Goal: Task Accomplishment & Management: Manage account settings

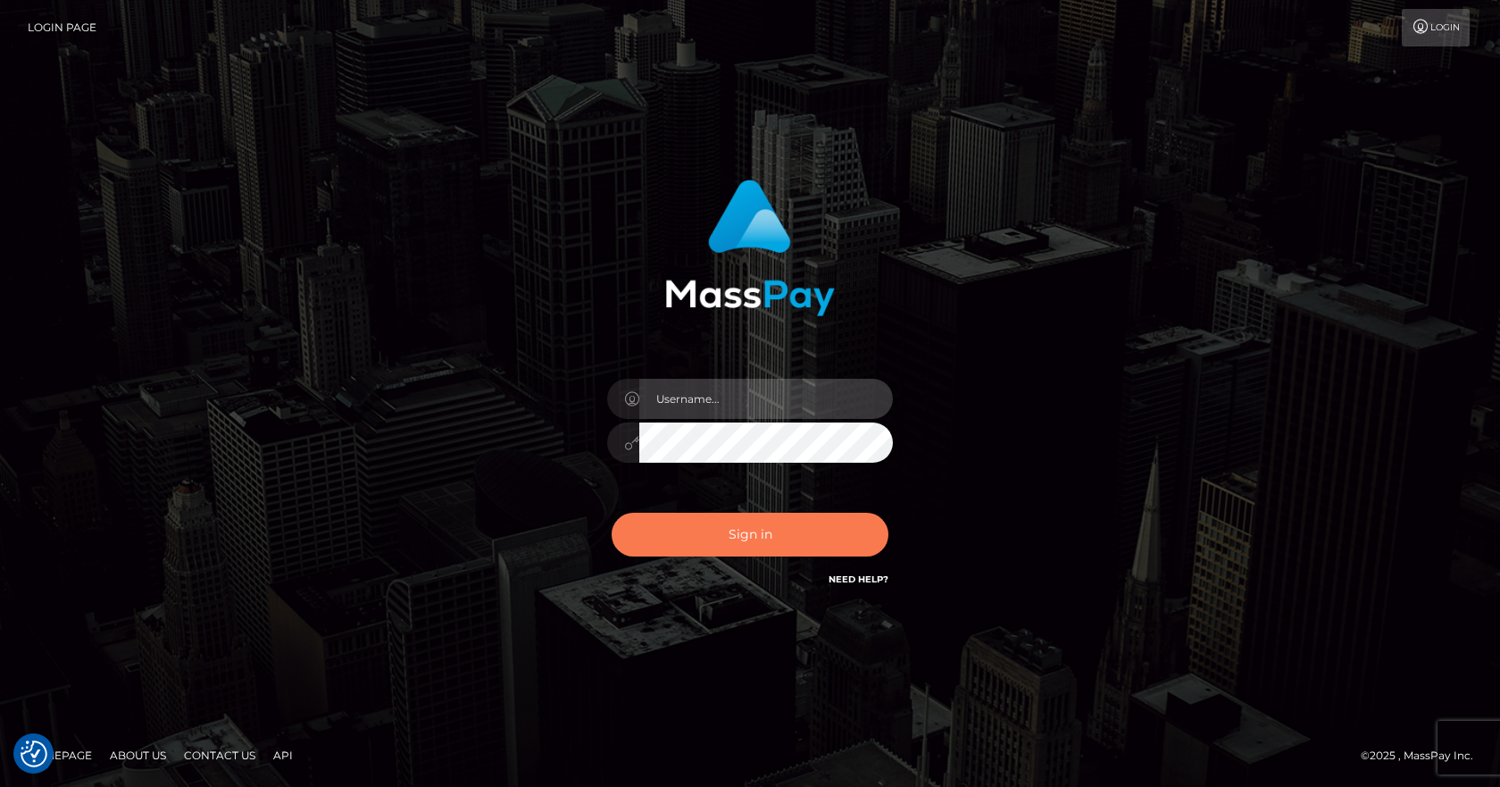
type input "vlad"
click at [734, 536] on button "Sign in" at bounding box center [750, 535] width 277 height 44
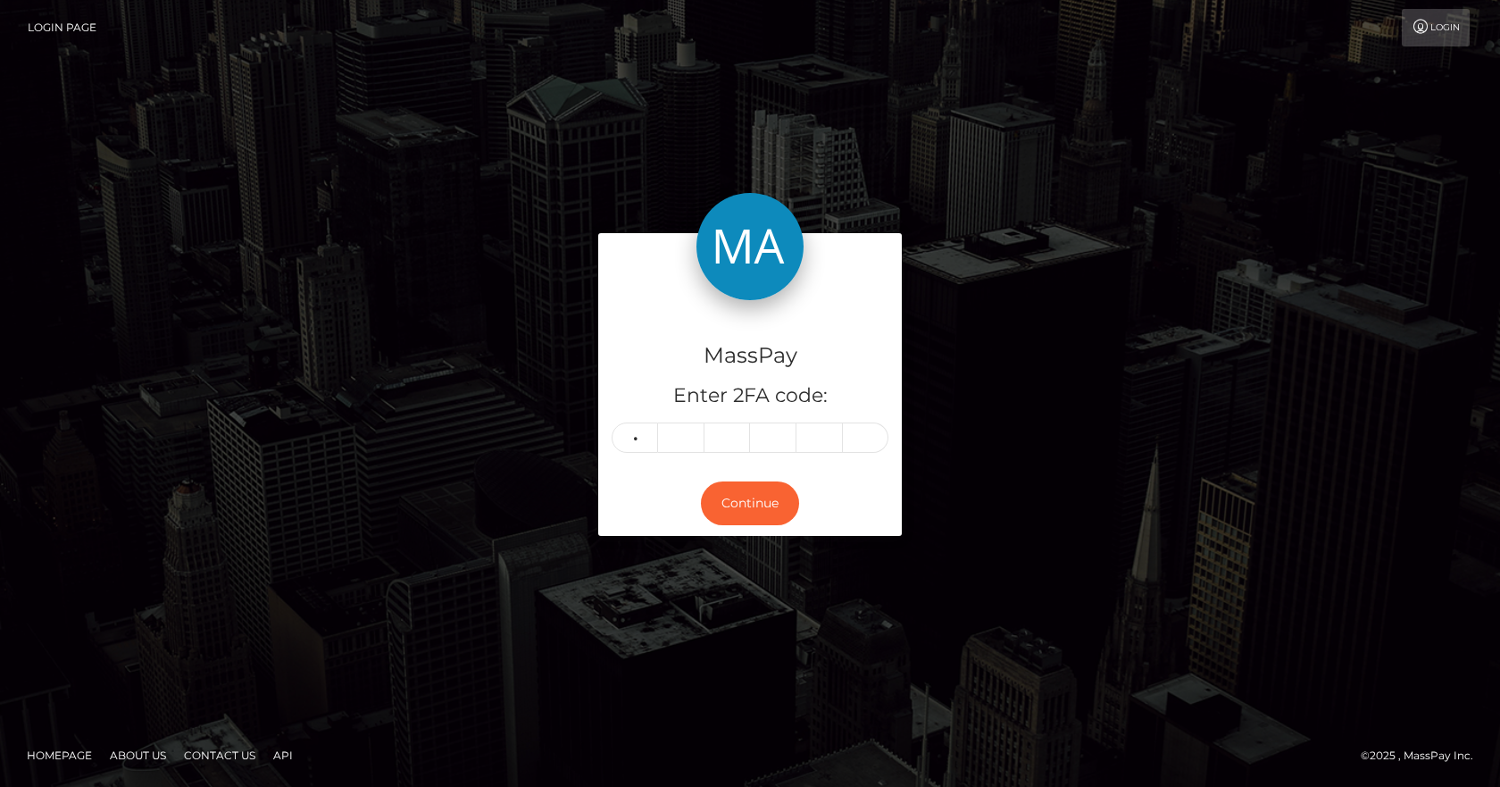
type input "4"
type input "8"
type input "6"
type input "7"
type input "0"
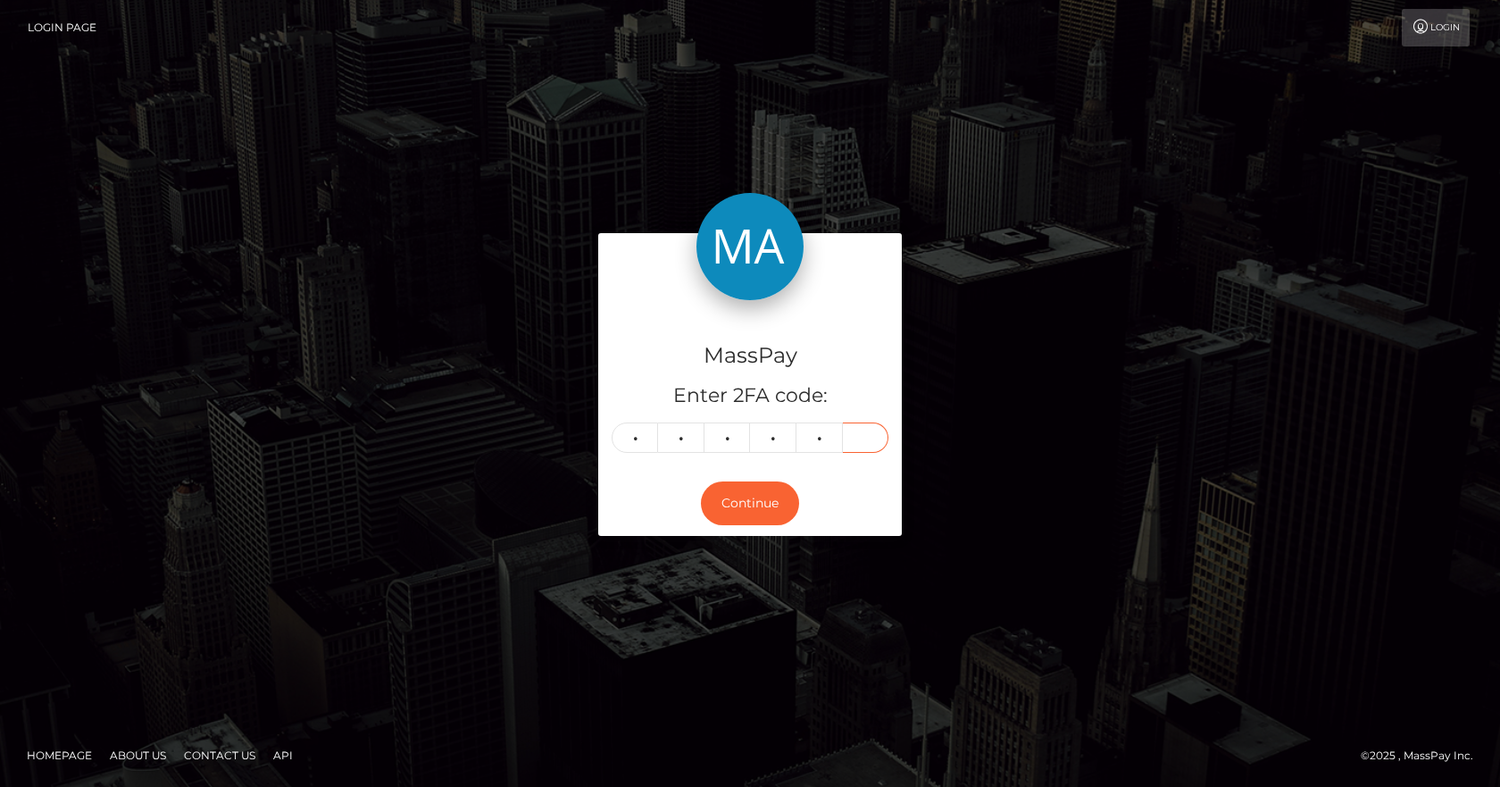
type input "1"
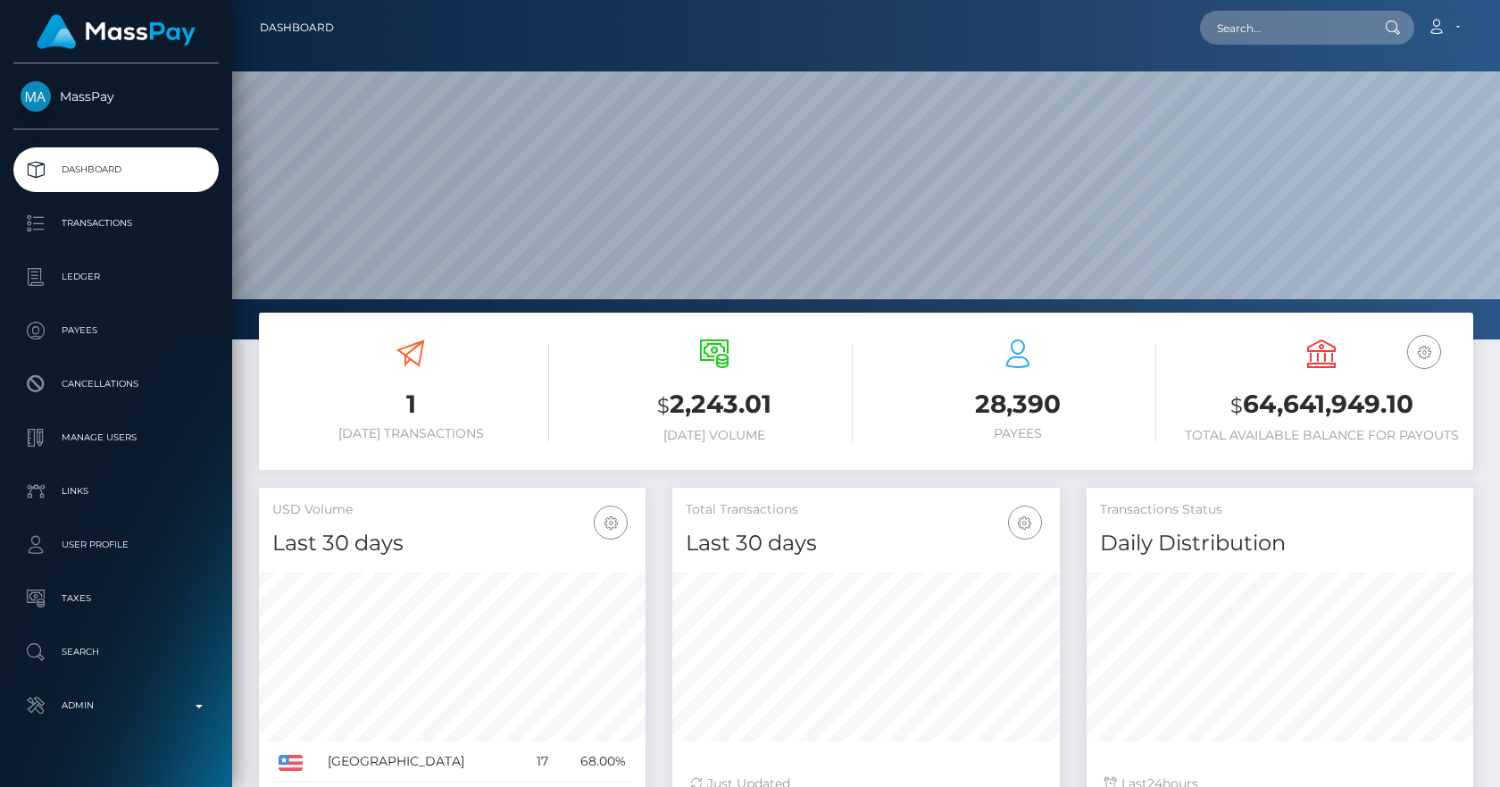
scroll to position [317, 388]
click at [240, 429] on div "1 Today Transactions $ 2,243.01 Today Volume $ 24" at bounding box center [866, 688] width 1268 height 750
click at [1235, 28] on input "text" at bounding box center [1284, 28] width 168 height 34
paste input "poact_paxKP9KaI67C"
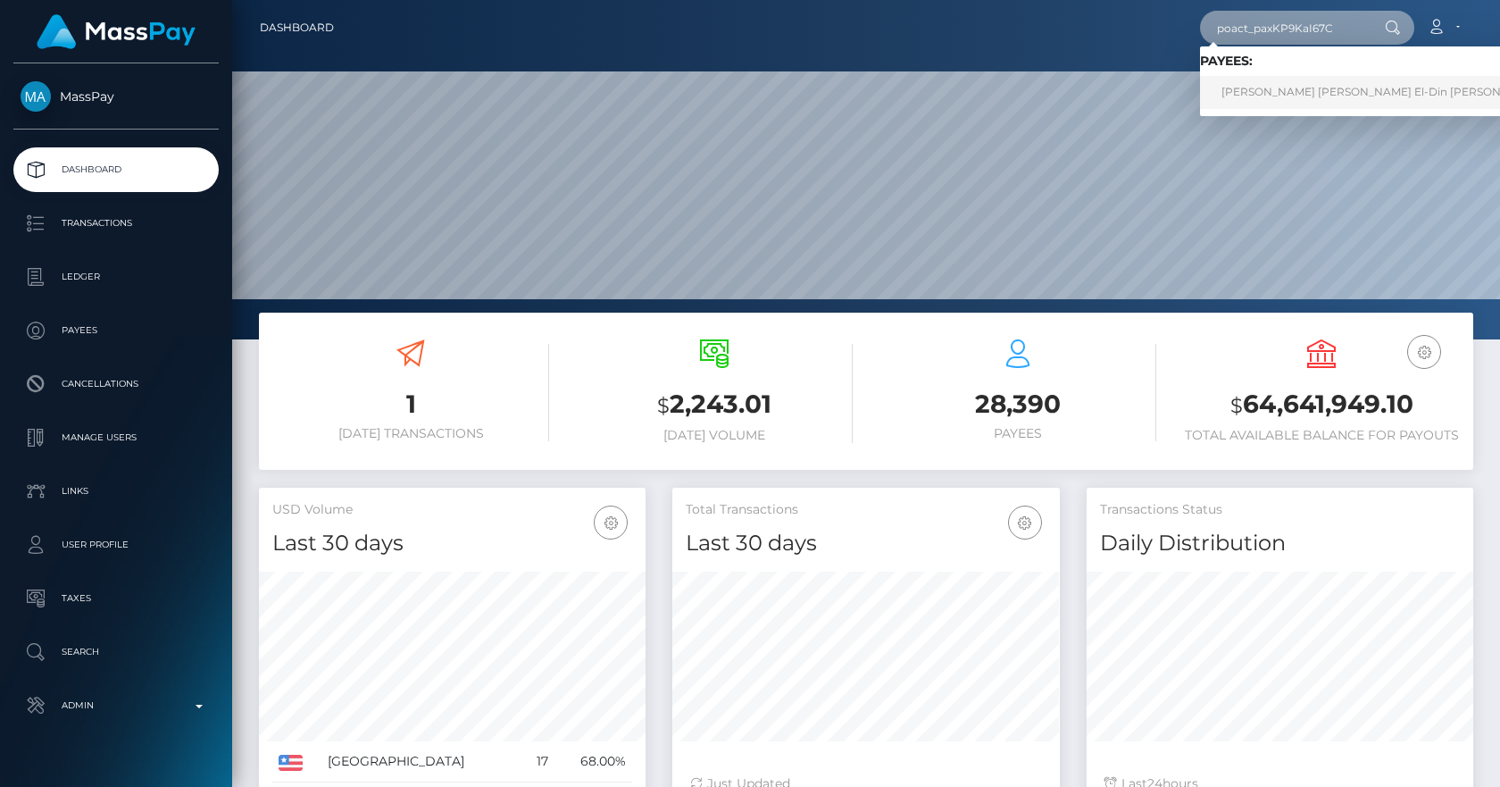
type input "poact_paxKP9KaI67C"
click at [1356, 97] on link "Yusef Khaled Kamal El-Din Mohamed Shousha" at bounding box center [1382, 92] width 365 height 33
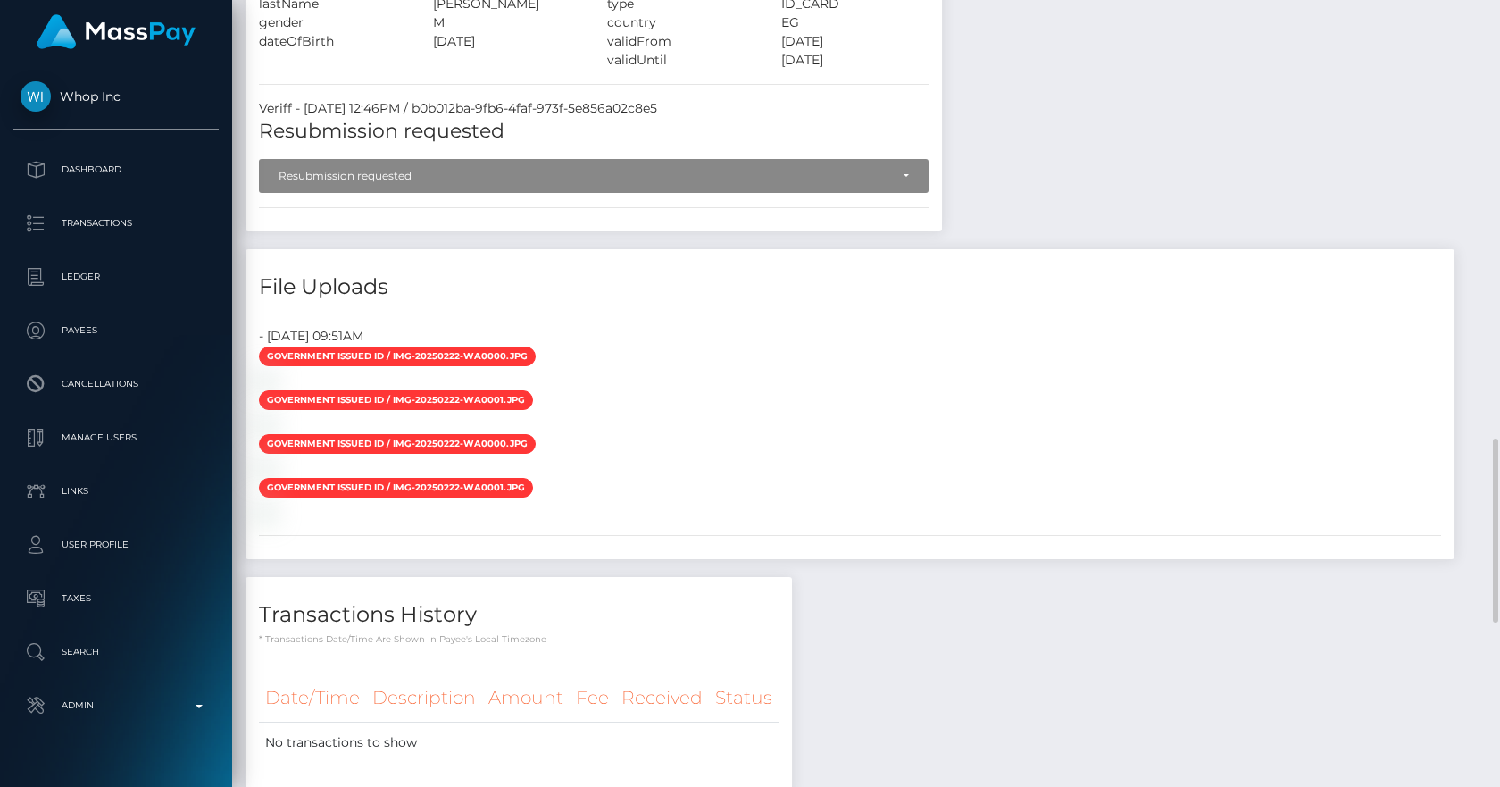
scroll to position [1248, 0]
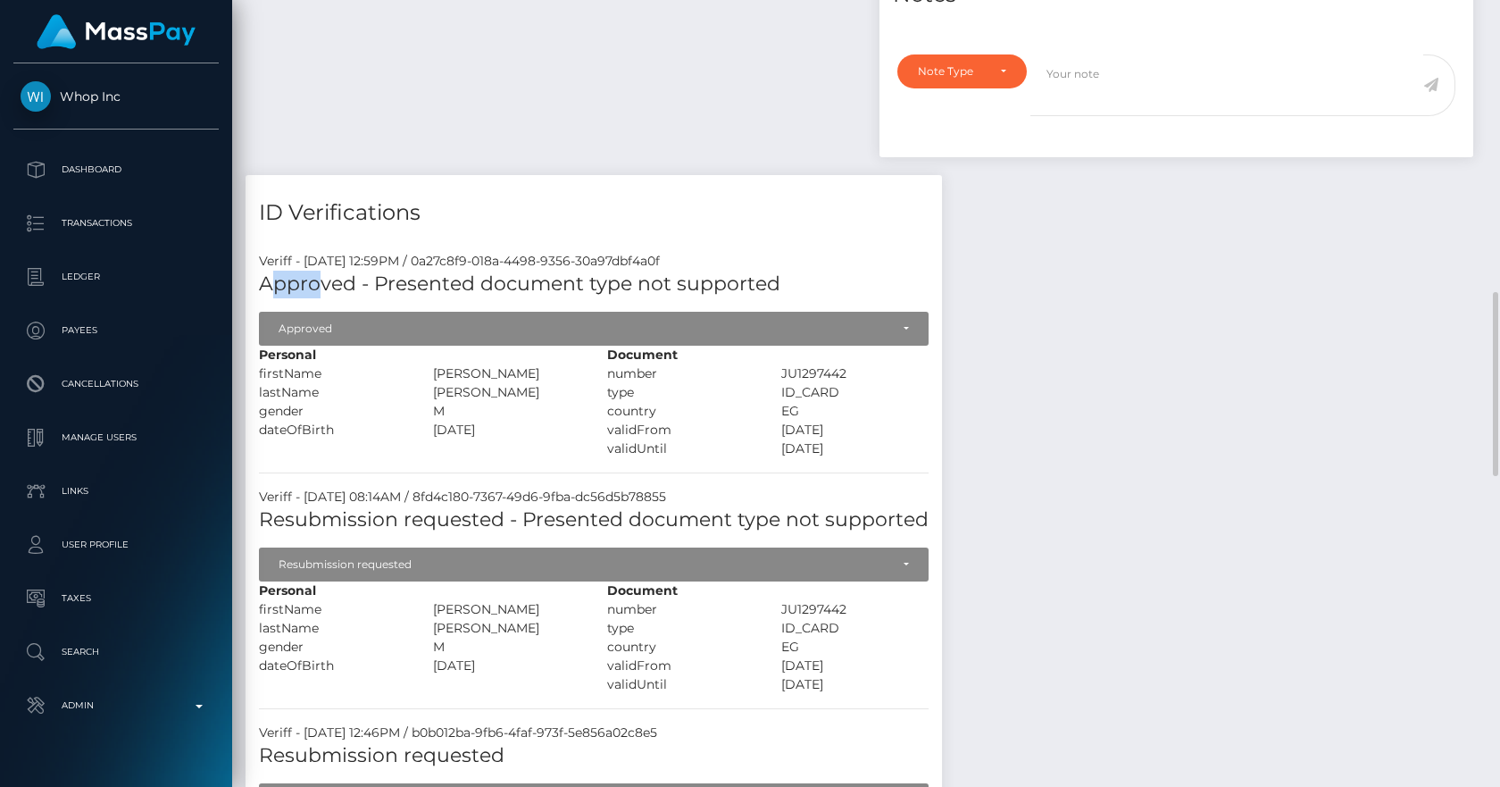
drag, startPoint x: 272, startPoint y: 261, endPoint x: 331, endPoint y: 260, distance: 58.9
click at [325, 271] on h5 "Approved - Presented document type not supported" at bounding box center [594, 285] width 670 height 28
drag, startPoint x: 393, startPoint y: 257, endPoint x: 703, endPoint y: 257, distance: 309.9
click at [703, 271] on h5 "Approved - Presented document type not supported" at bounding box center [594, 285] width 670 height 28
click at [313, 271] on h5 "Approved - Presented document type not supported" at bounding box center [594, 285] width 670 height 28
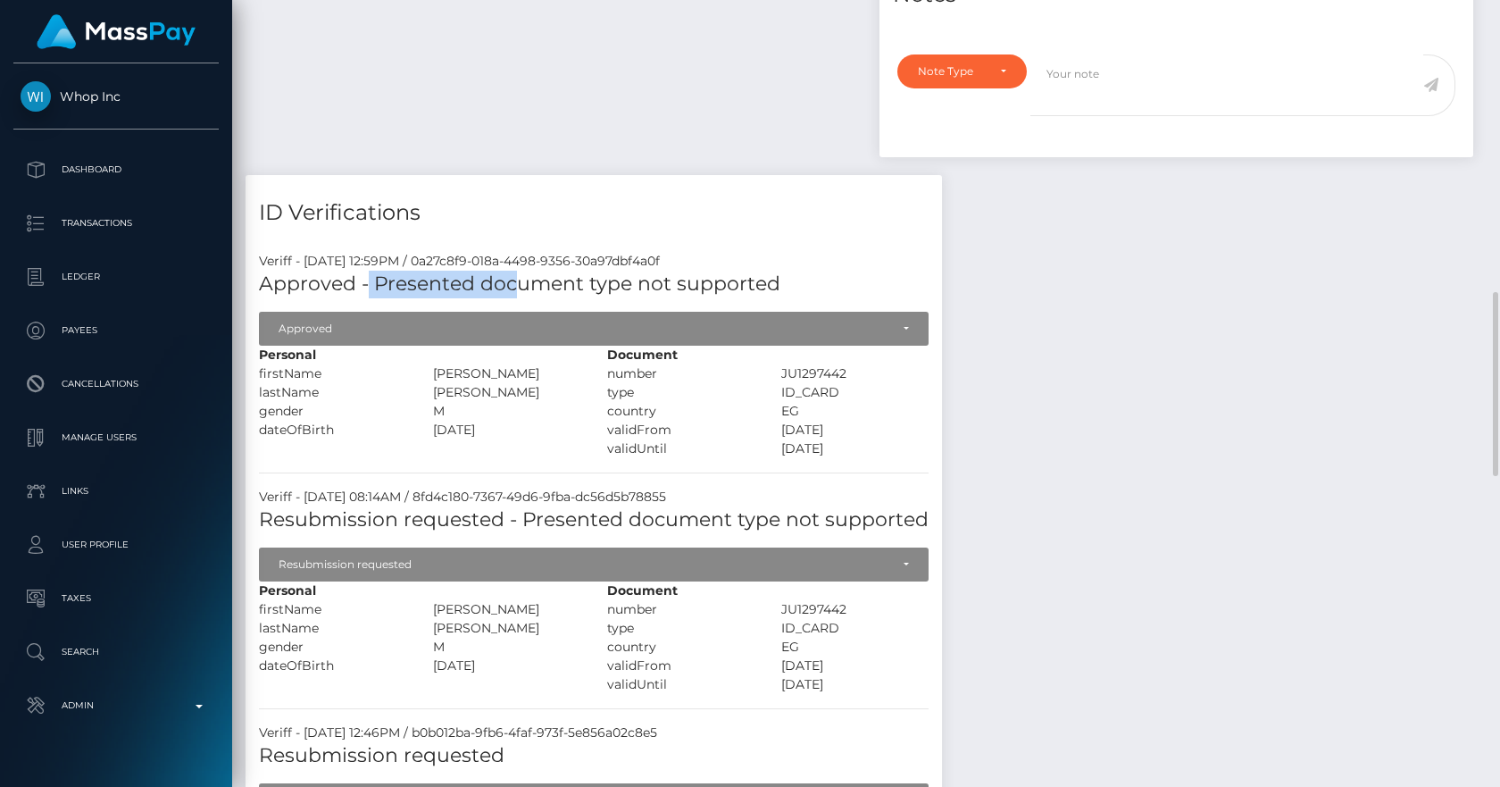
drag, startPoint x: 370, startPoint y: 258, endPoint x: 521, endPoint y: 251, distance: 152.0
click at [521, 271] on h5 "Approved - Presented document type not supported" at bounding box center [594, 285] width 670 height 28
click at [419, 271] on h5 "Approved - Presented document type not supported" at bounding box center [594, 285] width 670 height 28
drag, startPoint x: 370, startPoint y: 260, endPoint x: 778, endPoint y: 260, distance: 408.1
click at [778, 271] on h5 "Approved - Presented document type not supported" at bounding box center [594, 285] width 670 height 28
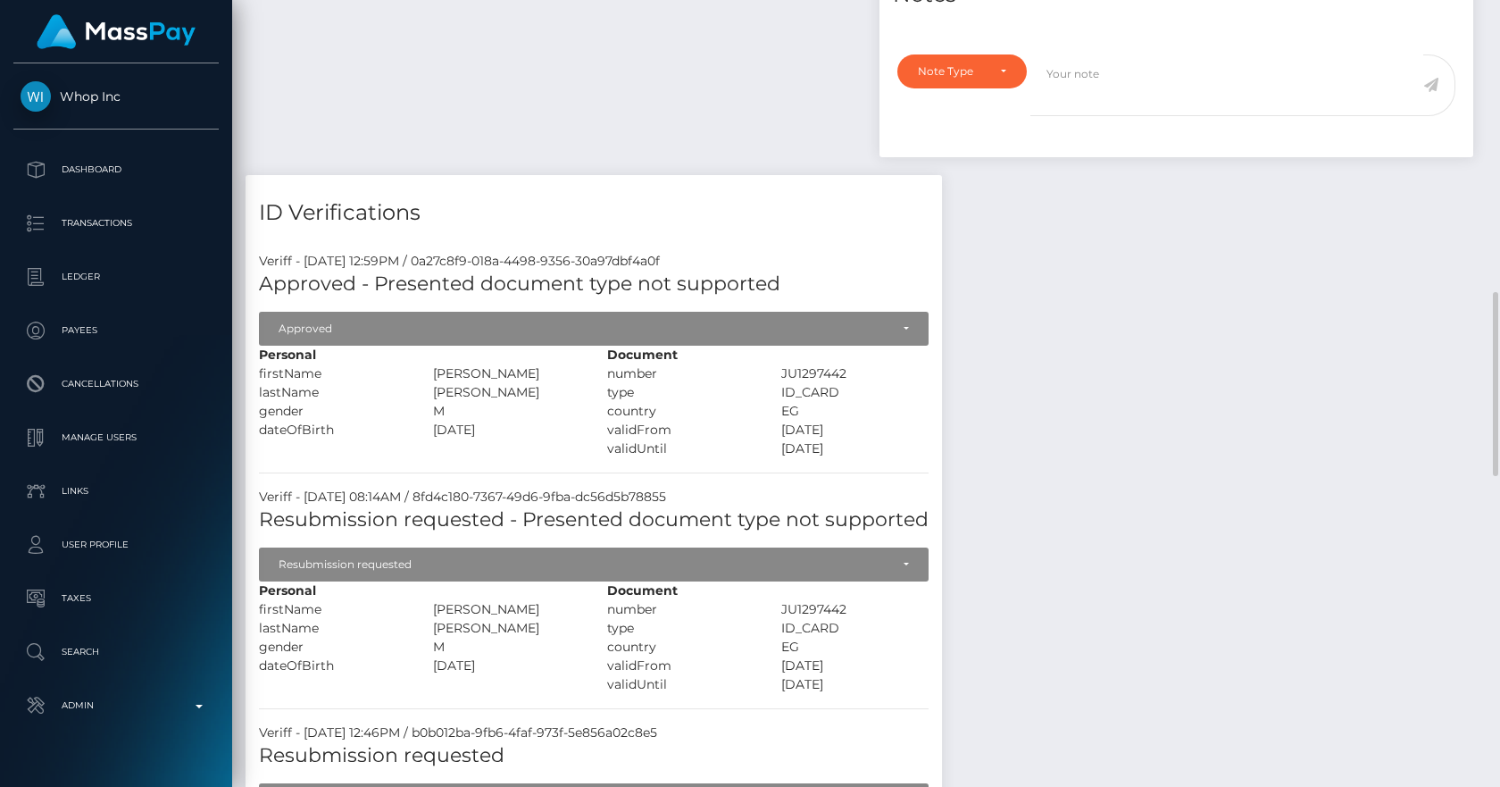
click at [328, 271] on h5 "Approved - Presented document type not supported" at bounding box center [594, 285] width 670 height 28
click at [273, 252] on div "Veriff - September 2, 2025 12:59PM / 0a27c8f9-018a-4498-9356-30a97dbf4a0f" at bounding box center [594, 261] width 697 height 19
click at [518, 238] on div "Veriff - September 2, 2025 12:59PM / 0a27c8f9-018a-4498-9356-30a97dbf4a0f Appro…" at bounding box center [594, 546] width 697 height 617
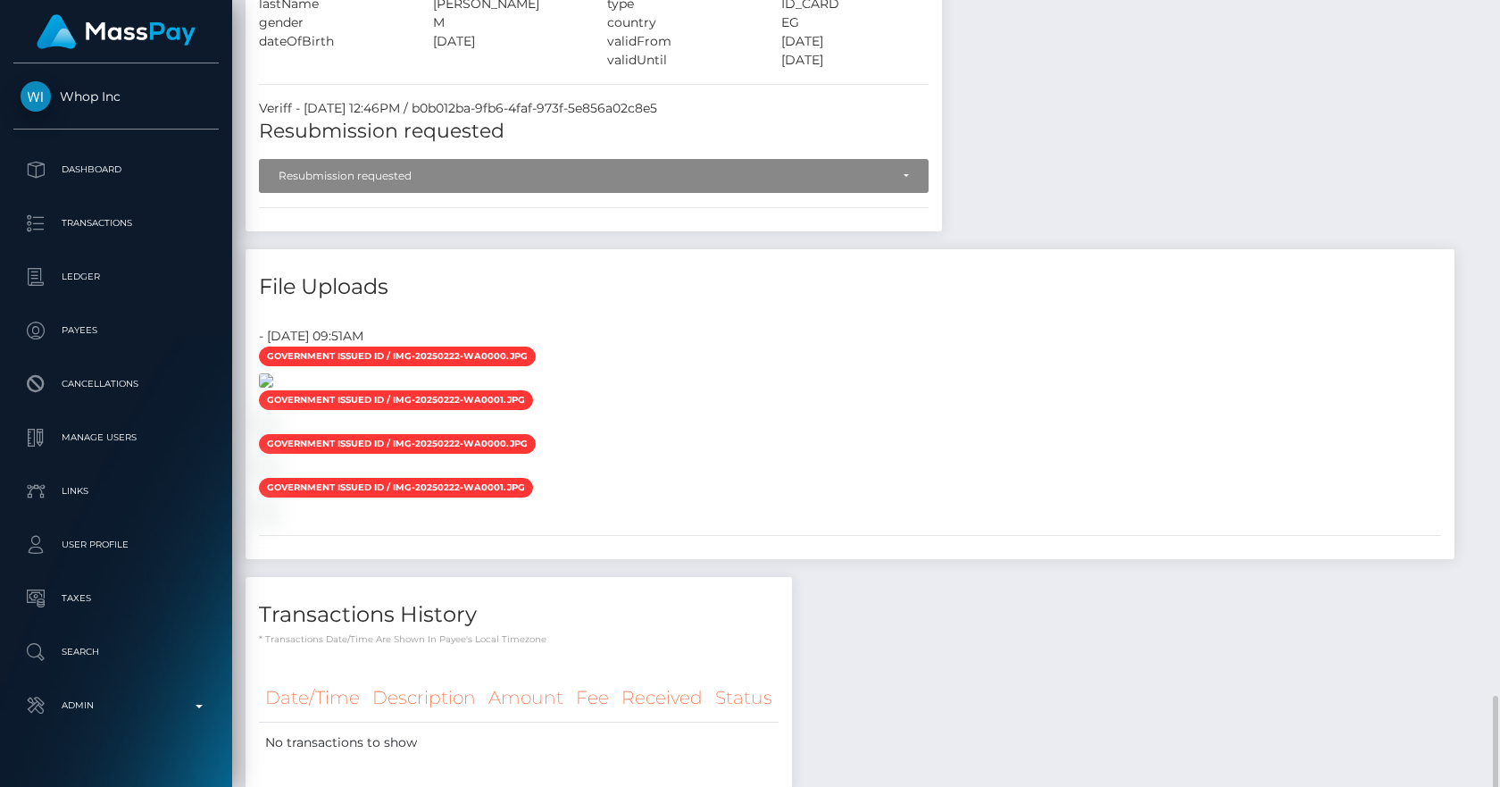
scroll to position [2081, 0]
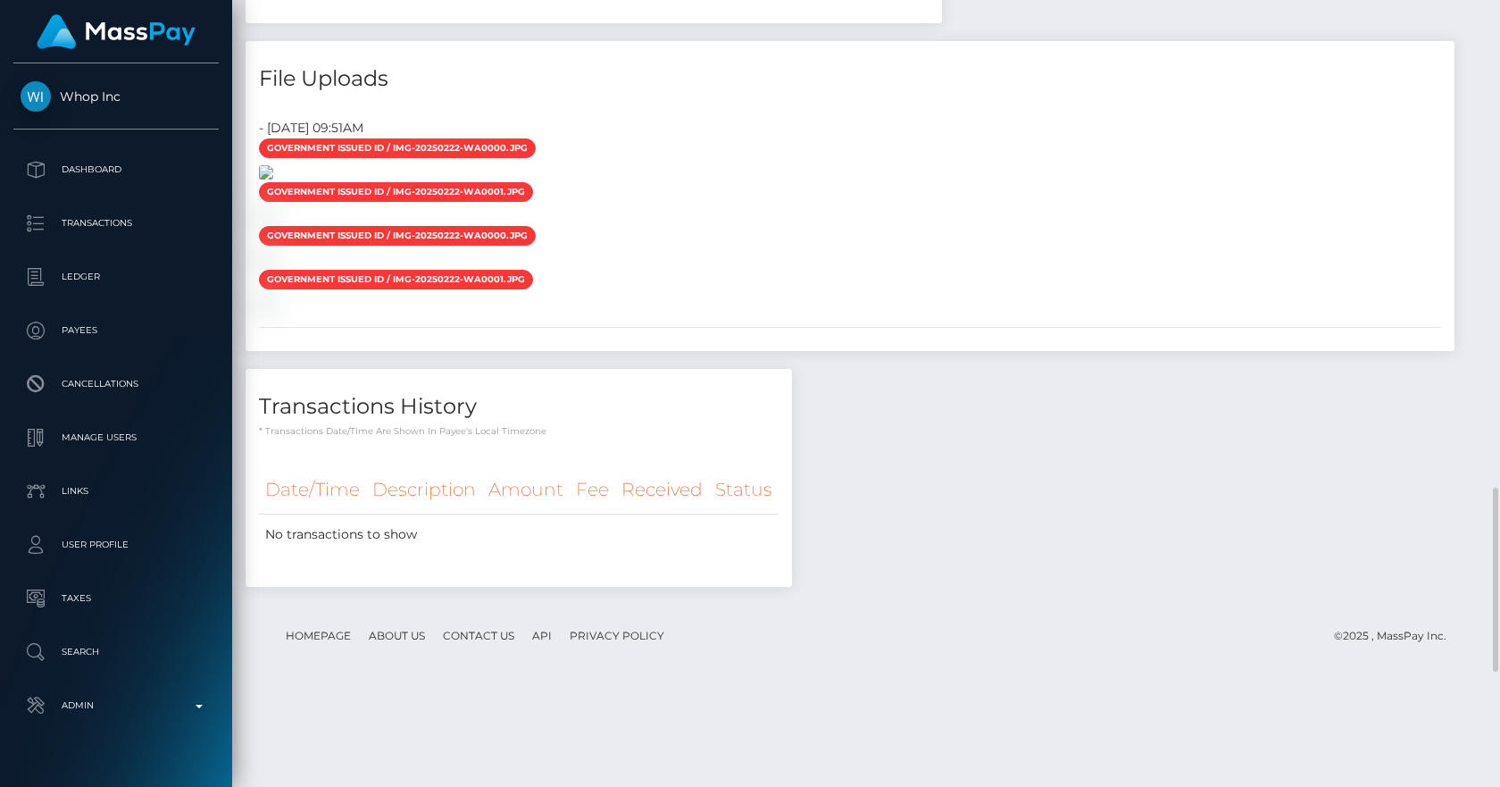
click at [273, 179] on img at bounding box center [266, 172] width 14 height 14
click at [559, 79] on div "File Uploads - September 1, 2025 09:51AM Government issued ID / IMG-20250222-WA…" at bounding box center [850, 196] width 1209 height 310
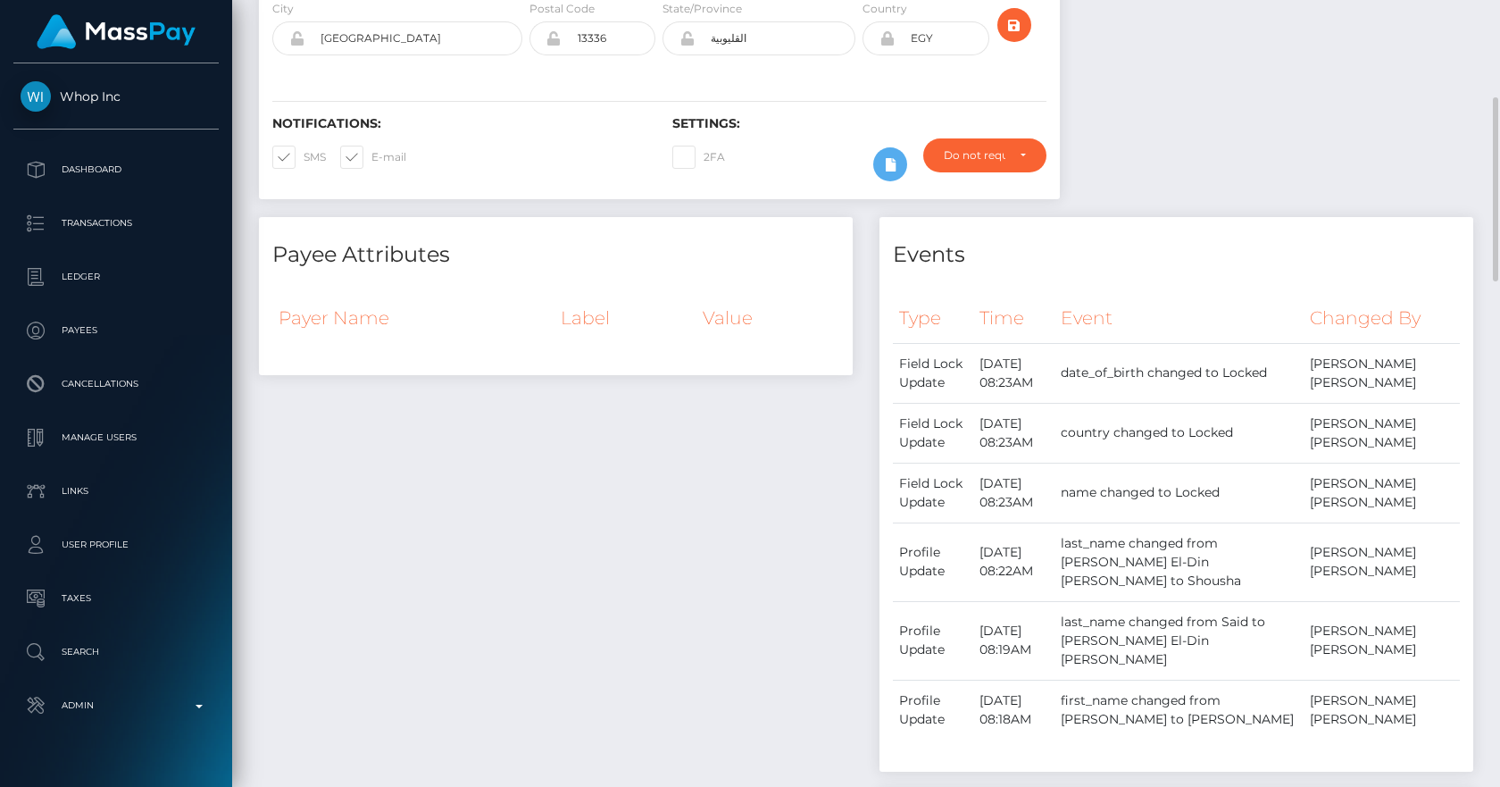
scroll to position [0, 0]
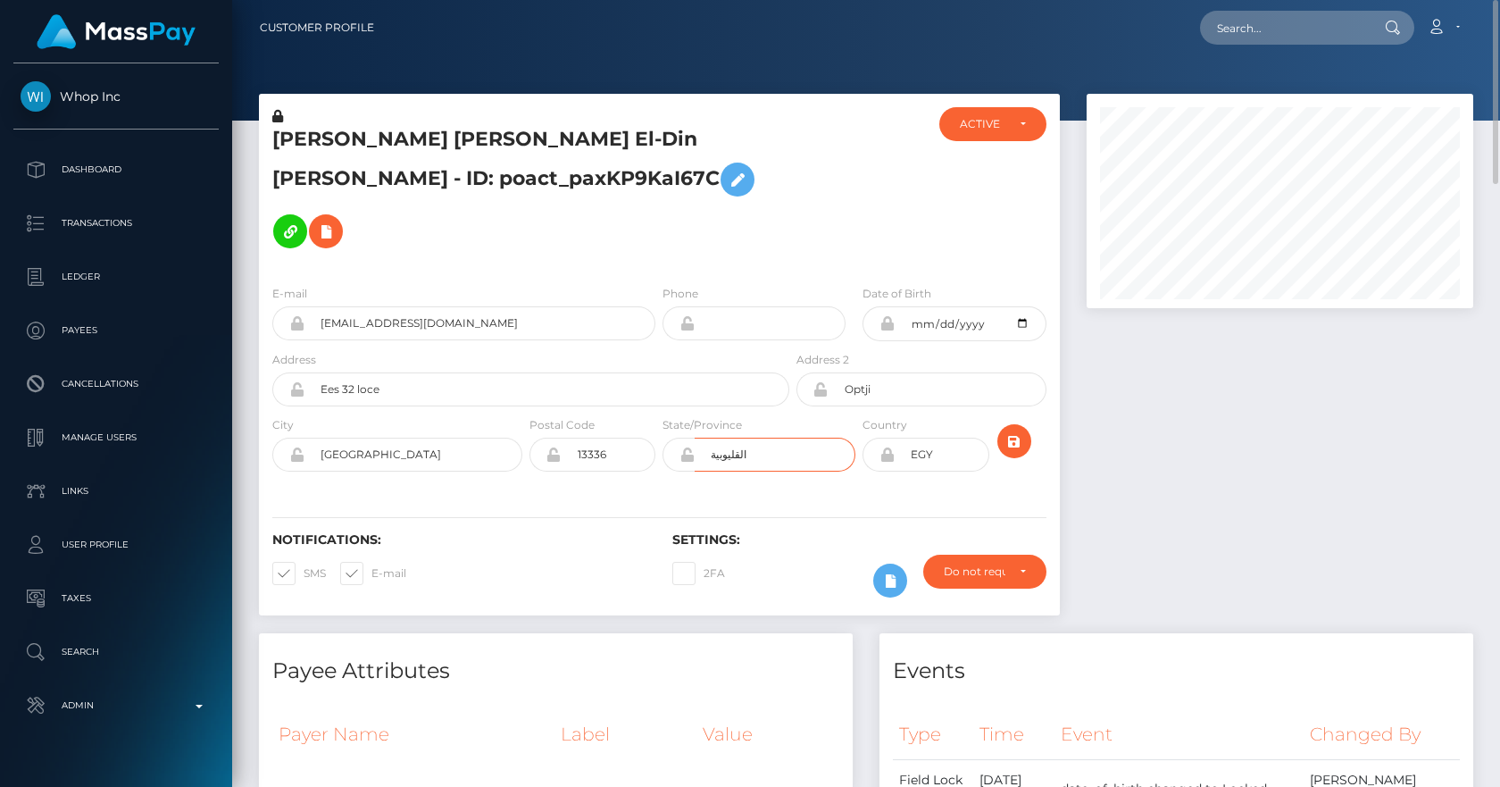
click at [718, 438] on input "القليوبية" at bounding box center [775, 455] width 161 height 34
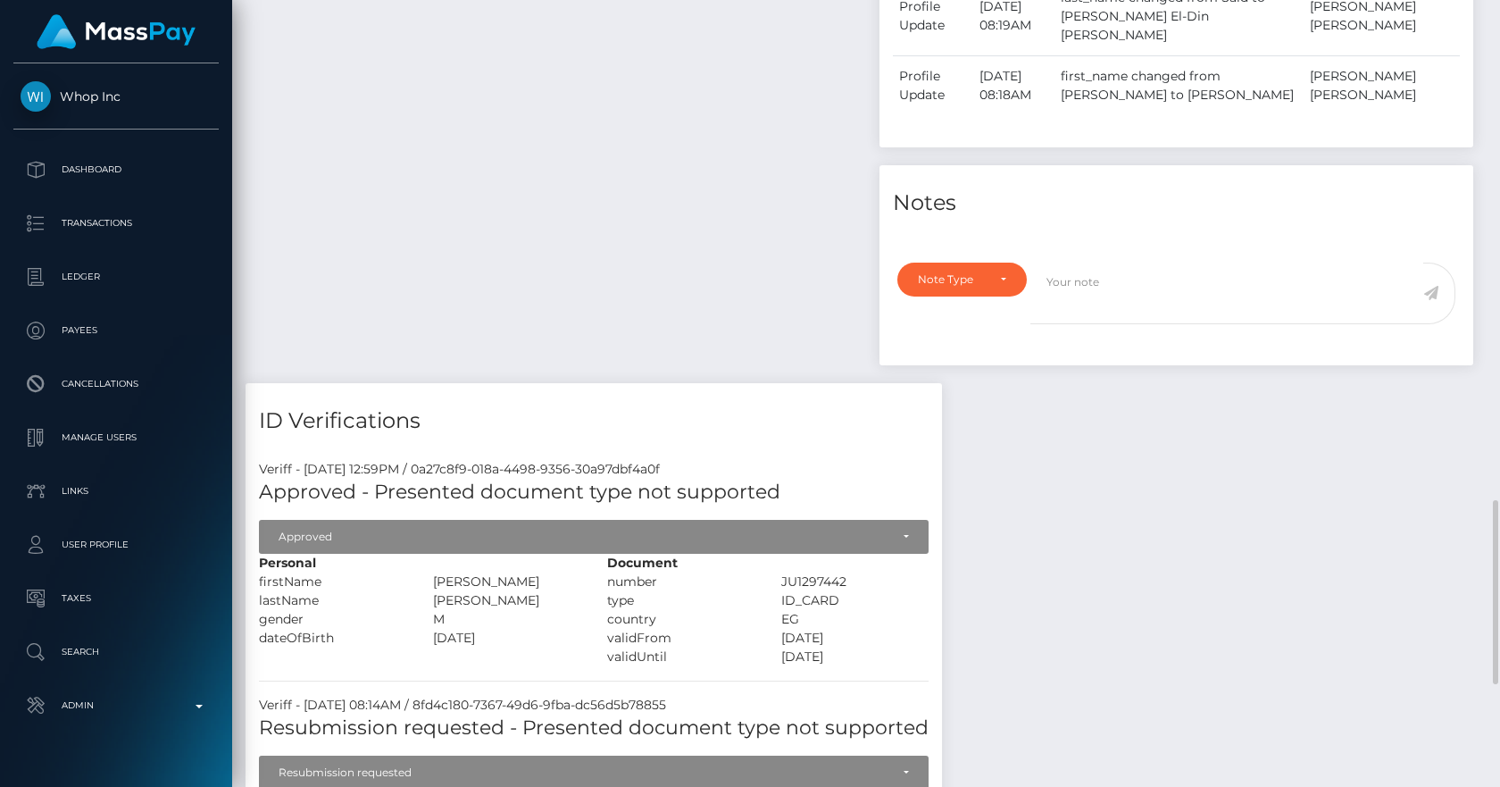
scroll to position [1248, 0]
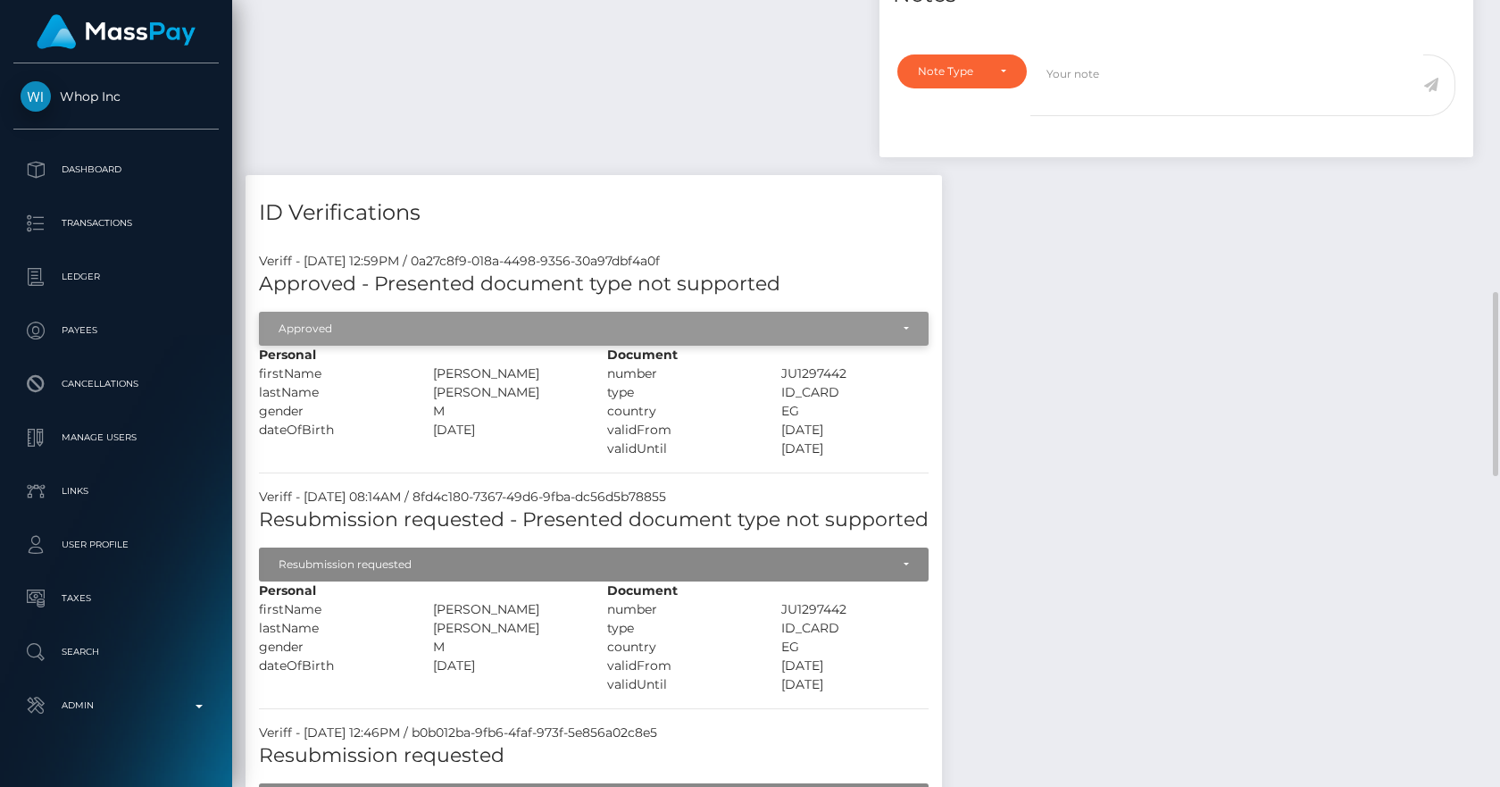
click at [747, 321] on div "Approved" at bounding box center [584, 328] width 611 height 14
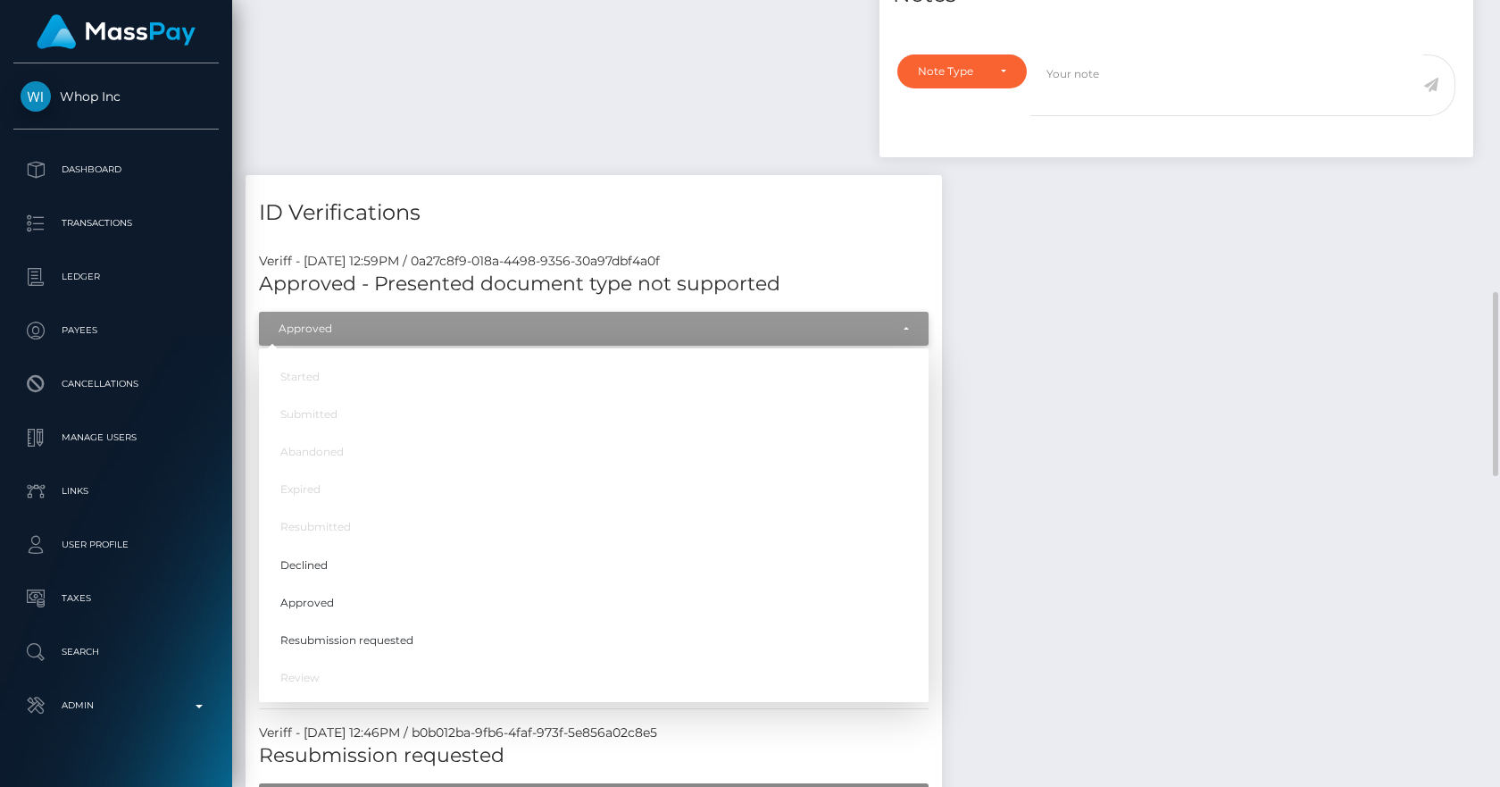
scroll to position [214, 388]
click at [323, 632] on span "Resubmission requested" at bounding box center [346, 640] width 133 height 16
select select "Resubmission requested"
click at [1075, 116] on textarea at bounding box center [1226, 85] width 393 height 62
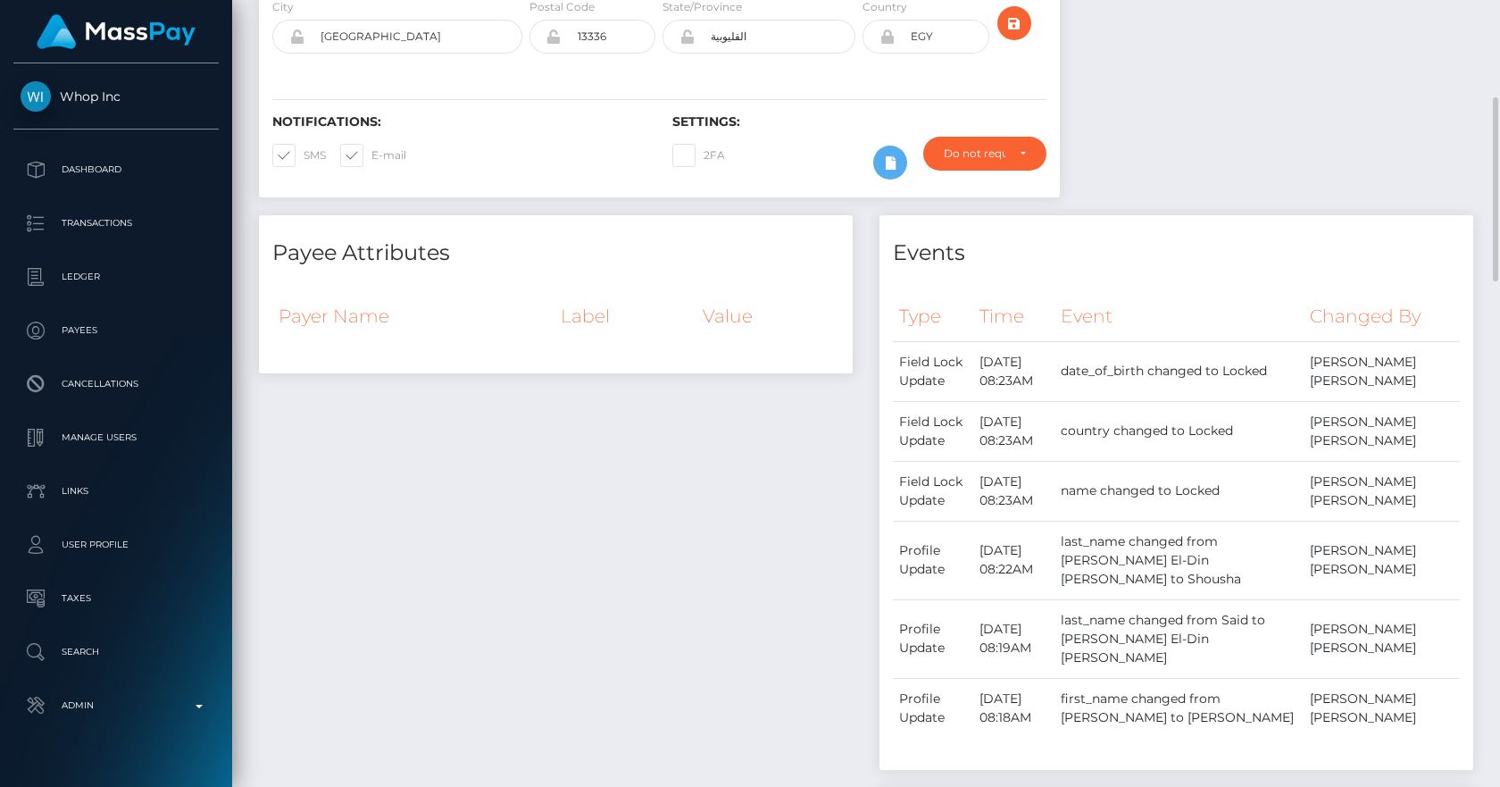
scroll to position [210, 0]
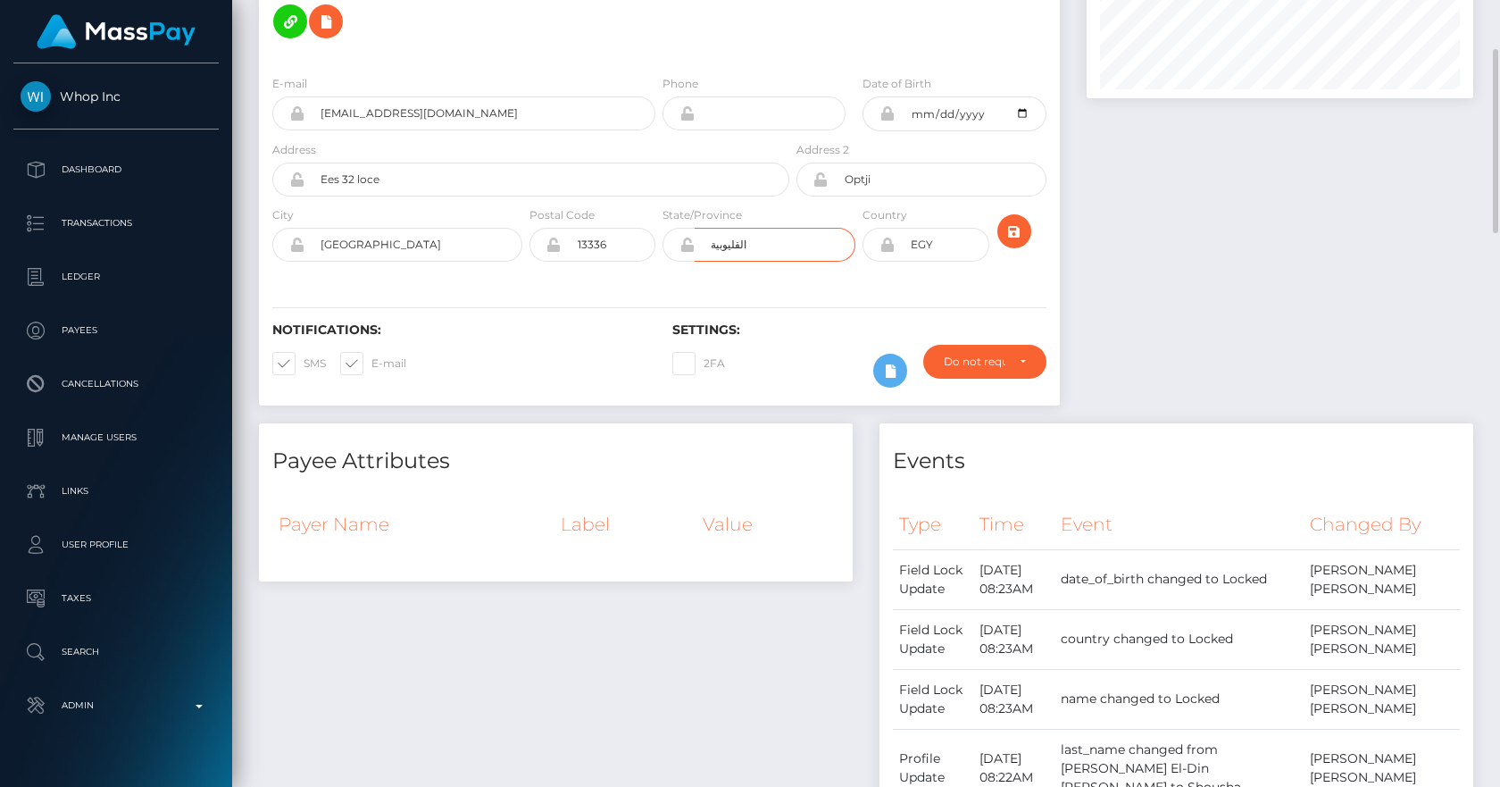
click at [722, 228] on input "القليوبية" at bounding box center [775, 245] width 161 height 34
paste input "qalyubia"
type input "qalyubia"
click at [1015, 221] on icon "submit" at bounding box center [1014, 232] width 21 height 22
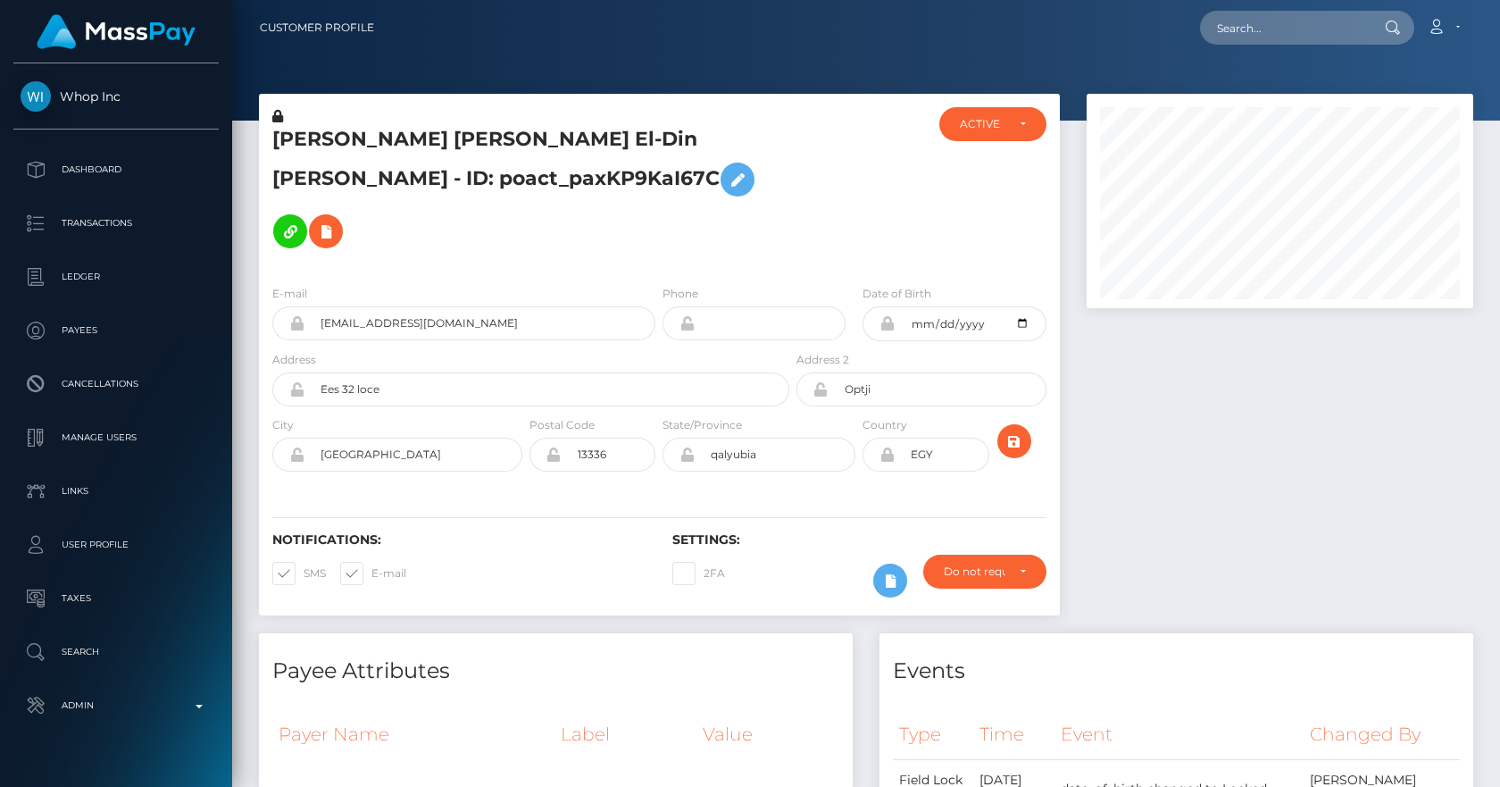
scroll to position [214, 388]
click at [616, 136] on h5 "Yusef Khaled Kamal El-Din Mohamed Shousha - ID: poact_paxKP9KaI67C" at bounding box center [525, 191] width 507 height 131
click at [604, 136] on h5 "Yusef Khaled Kamal El-Din Mohamed Shousha - ID: poact_paxKP9KaI67C" at bounding box center [525, 191] width 507 height 131
click at [607, 135] on h5 "Yusef Khaled Kamal El-Din Mohamed Shousha - ID: poact_paxKP9KaI67C" at bounding box center [525, 191] width 507 height 131
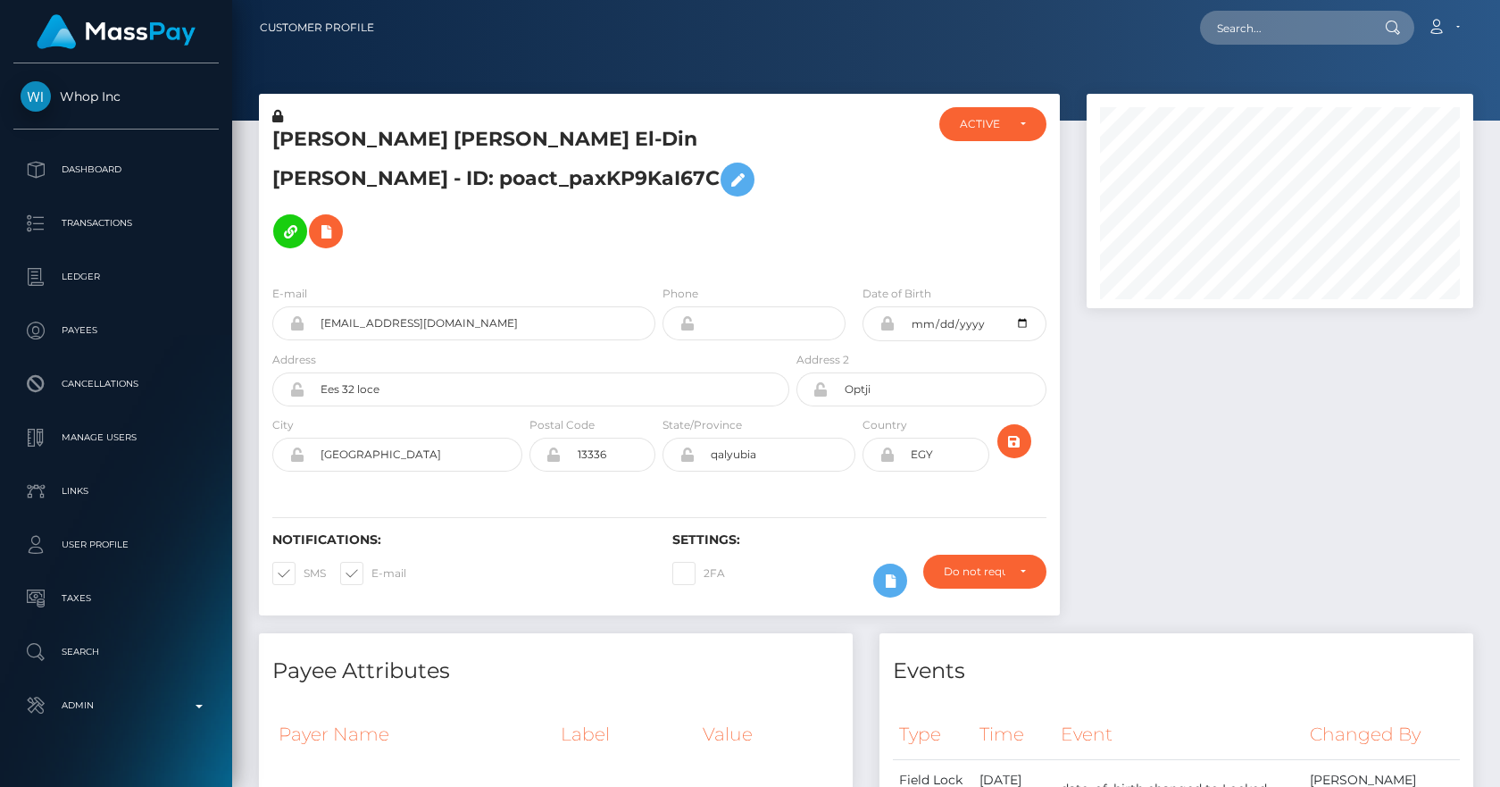
click at [605, 144] on h5 "Yusef Khaled Kamal El-Din Mohamed Shousha - ID: poact_paxKP9KaI67C" at bounding box center [525, 191] width 507 height 131
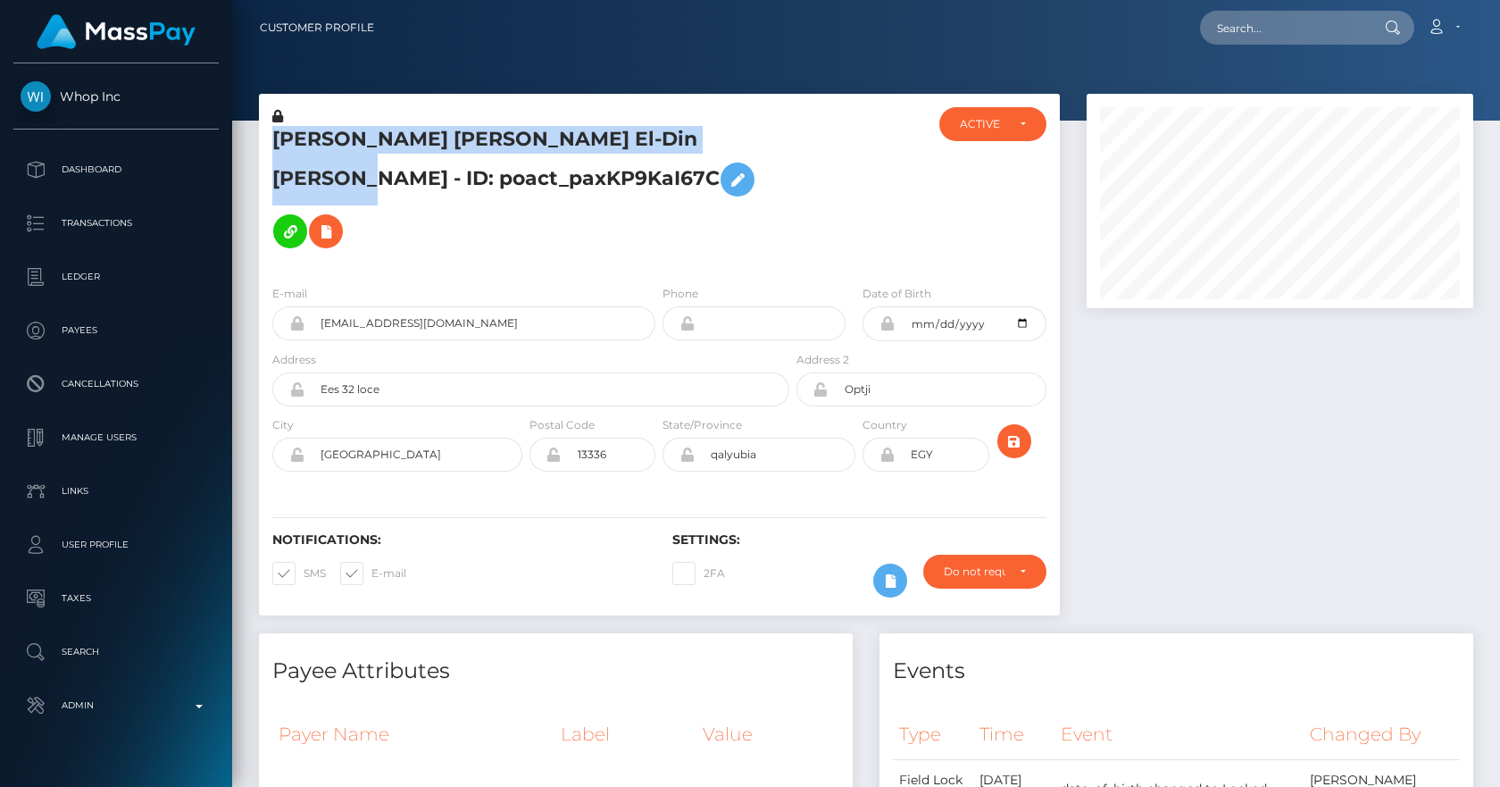
drag, startPoint x: 743, startPoint y: 141, endPoint x: 279, endPoint y: 138, distance: 464.3
click at [279, 138] on h5 "Yusef Khaled Kamal El-Din Mohamed Shousha - ID: poact_paxKP9KaI67C" at bounding box center [525, 191] width 507 height 131
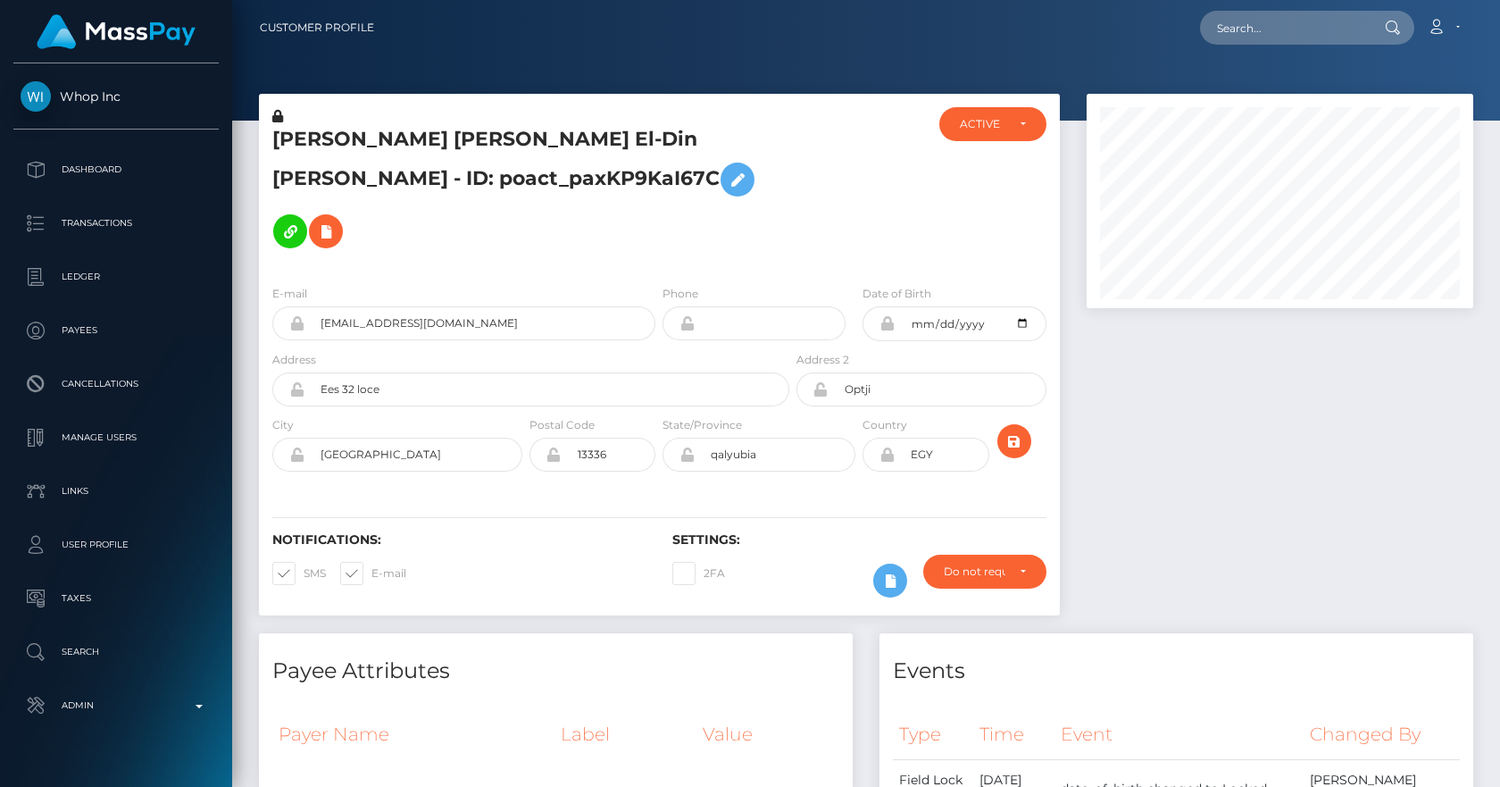
click at [471, 121] on div "Yusef Khaled Kamal El-Din Mohamed Shousha - ID: poact_paxKP9KaI67C" at bounding box center [526, 188] width 534 height 163
click at [394, 149] on h5 "Yusef Khaled Kamal El-Din Mohamed Shousha - ID: poact_paxKP9KaI67C" at bounding box center [525, 191] width 507 height 131
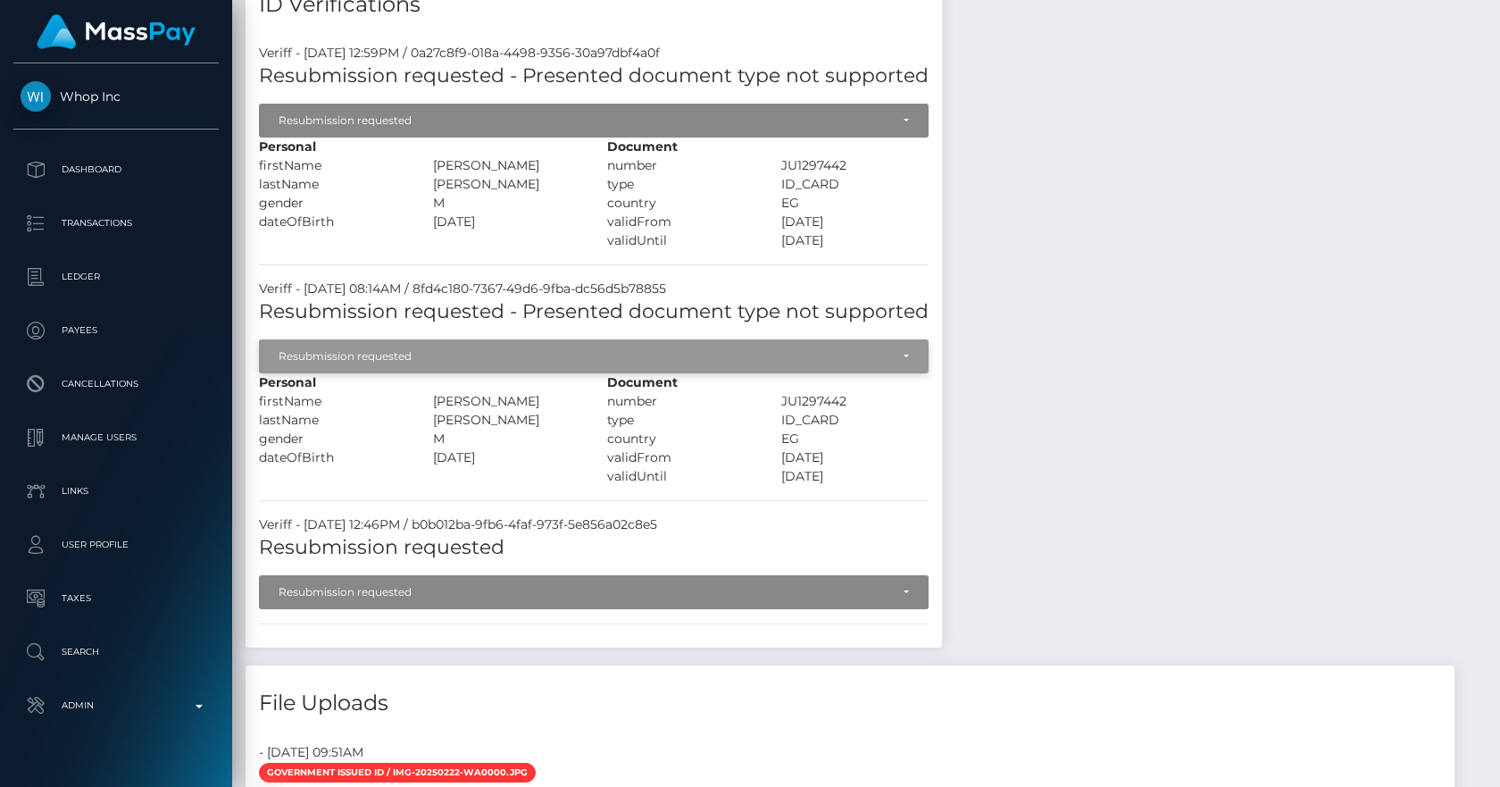
scroll to position [2081, 0]
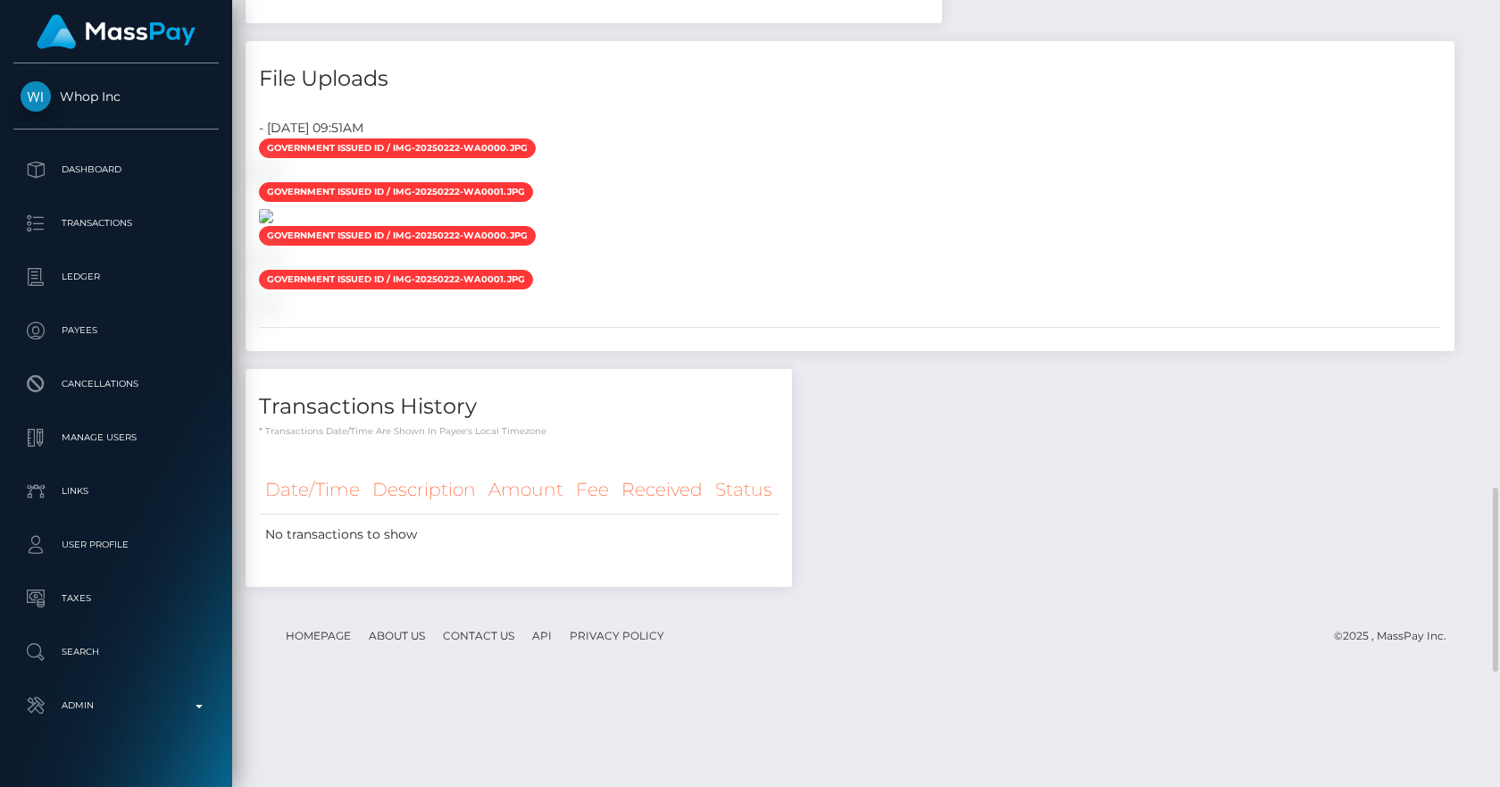
click at [273, 223] on img at bounding box center [266, 216] width 14 height 14
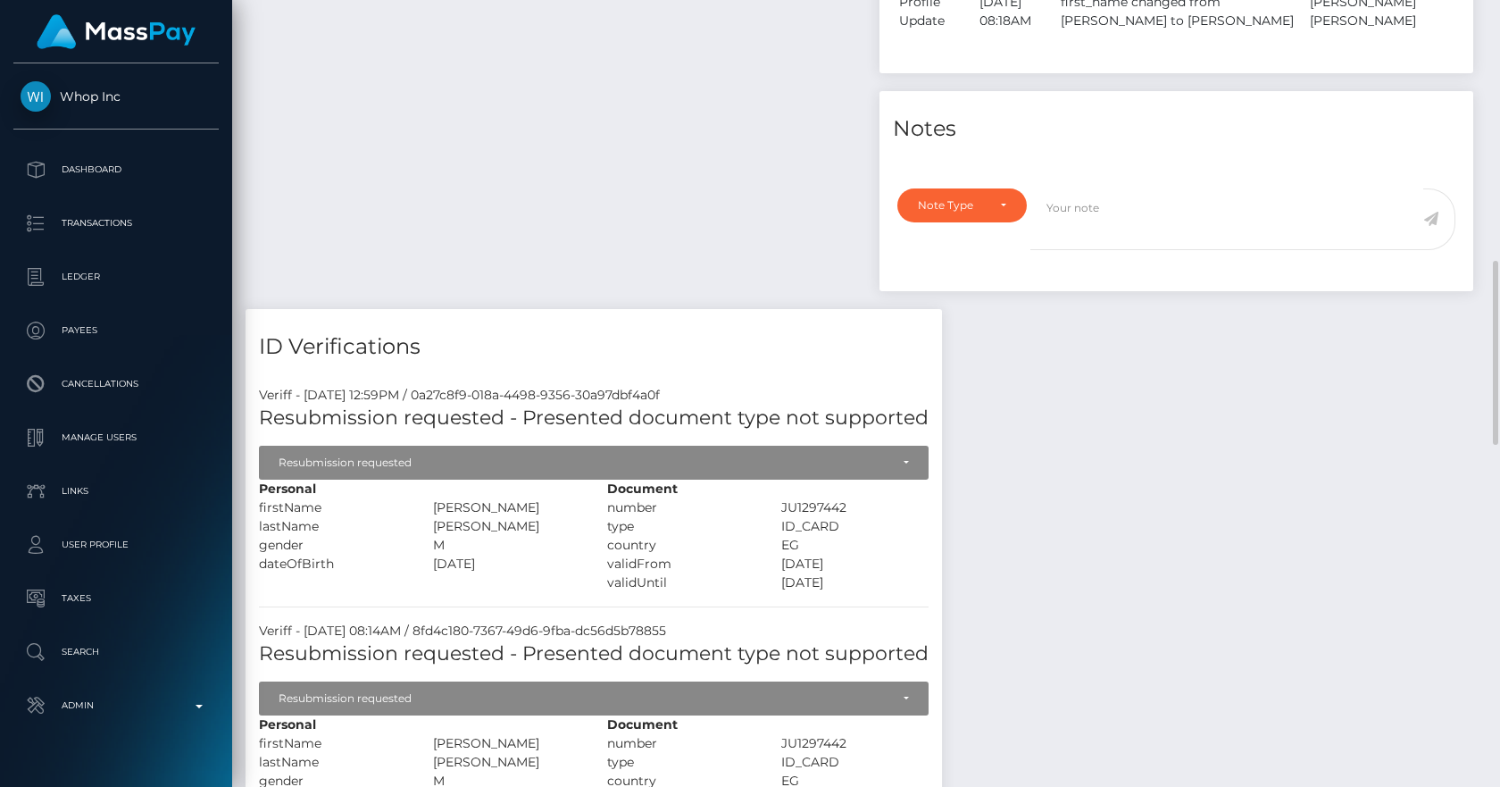
scroll to position [1322, 0]
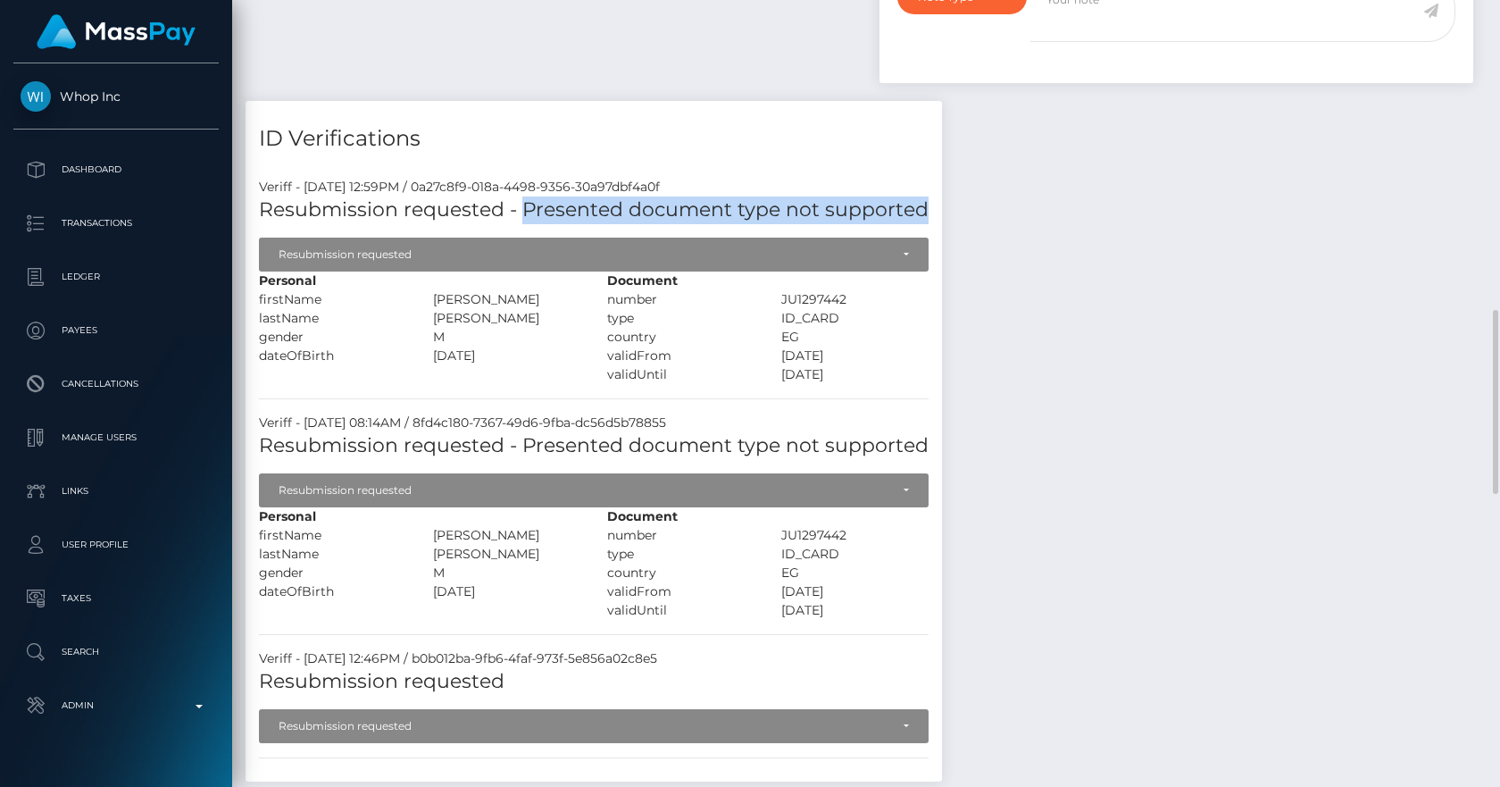
drag, startPoint x: 521, startPoint y: 187, endPoint x: 922, endPoint y: 194, distance: 401.9
click at [922, 196] on h5 "Resubmission requested - Presented document type not supported" at bounding box center [594, 210] width 670 height 28
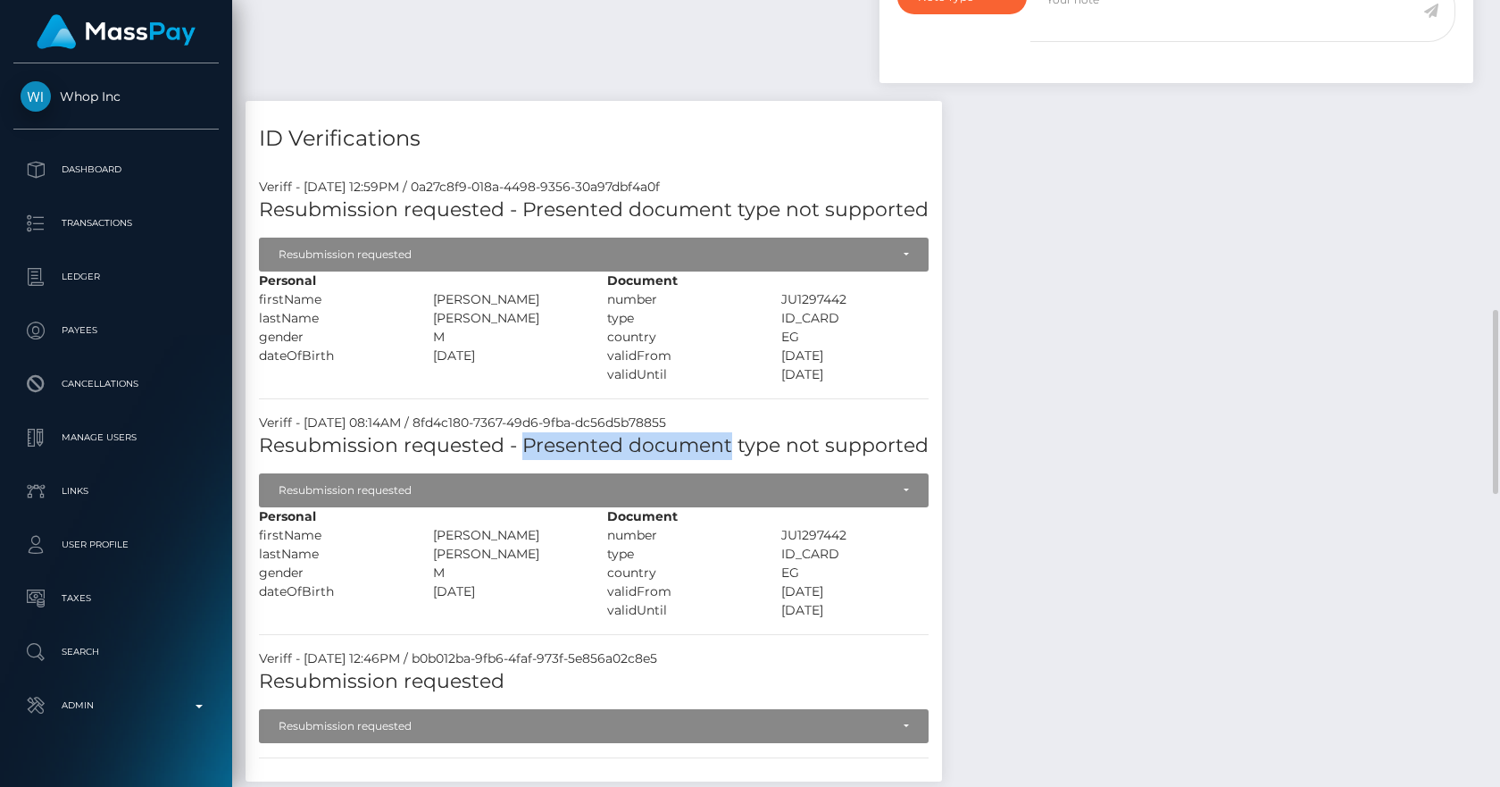
drag, startPoint x: 519, startPoint y: 422, endPoint x: 729, endPoint y: 413, distance: 210.1
click at [729, 432] on h5 "Resubmission requested - Presented document type not supported" at bounding box center [594, 446] width 670 height 28
drag, startPoint x: 703, startPoint y: 186, endPoint x: 737, endPoint y: 186, distance: 33.9
click at [737, 196] on h5 "Resubmission requested - Presented document type not supported" at bounding box center [594, 210] width 670 height 28
click at [1129, 383] on div "Payee Attributes Payer Name Label Value Notes" at bounding box center [866, 337] width 1241 height 2053
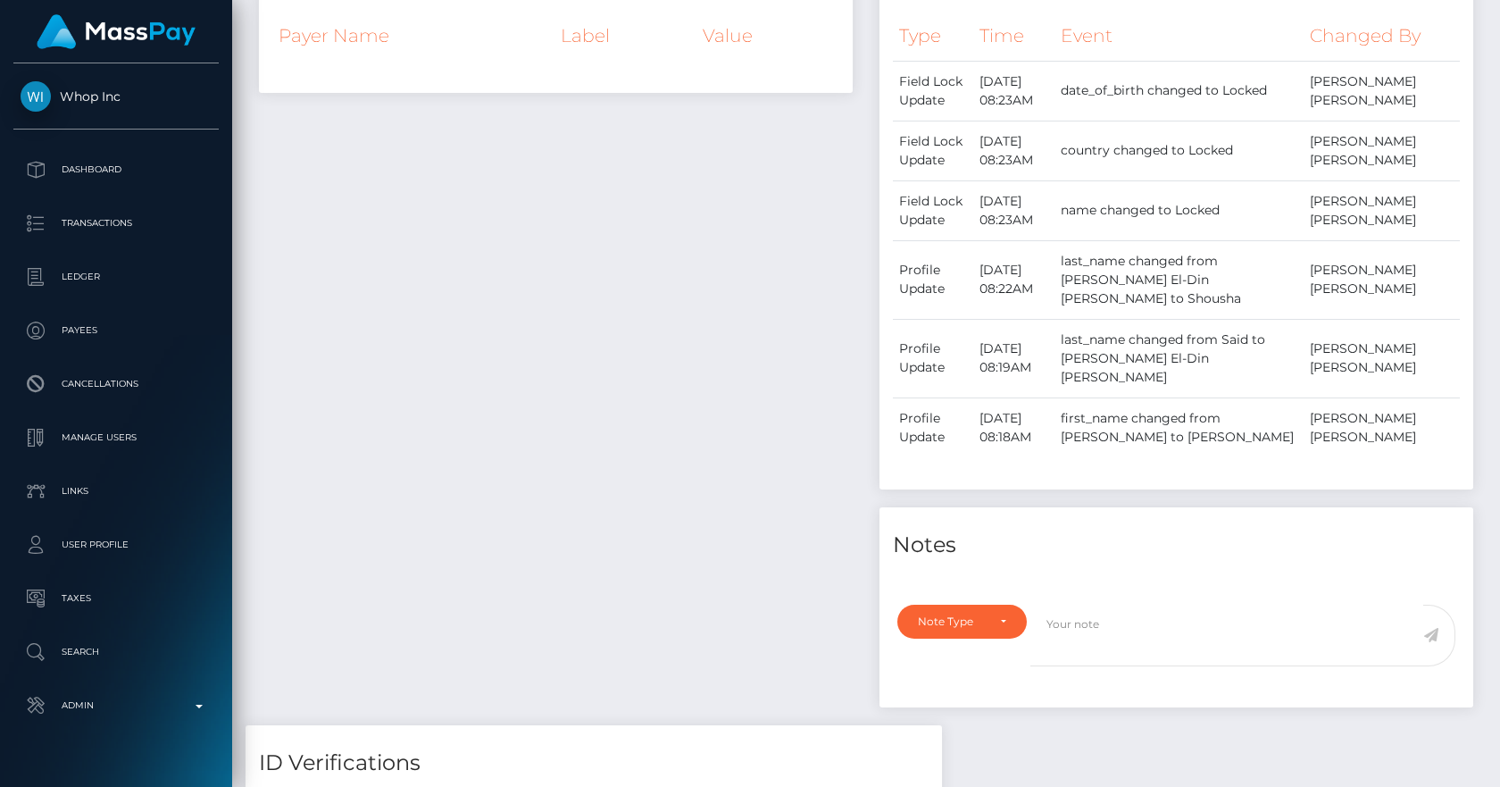
scroll to position [0, 0]
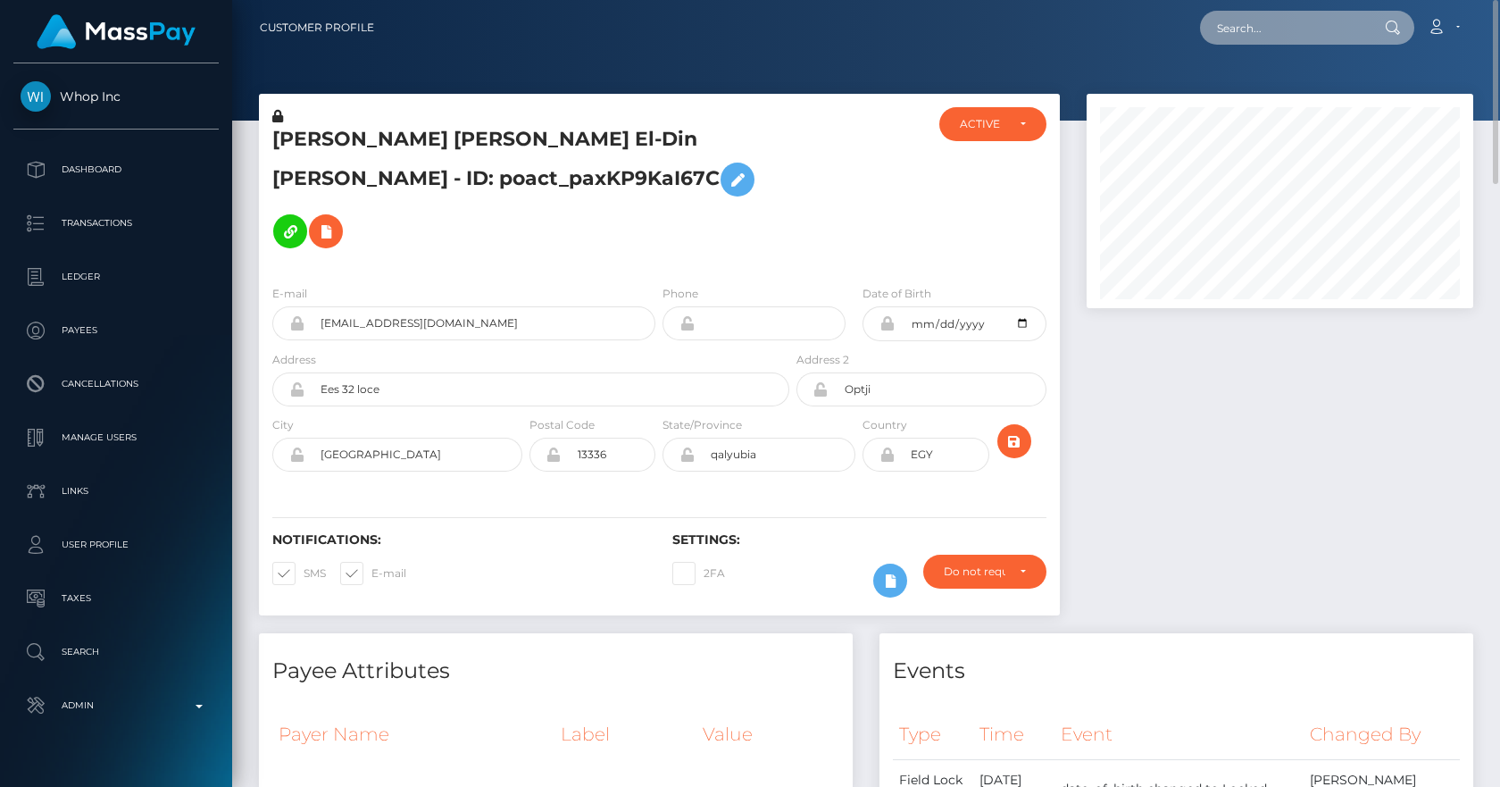
click at [1271, 28] on input "text" at bounding box center [1284, 28] width 168 height 34
paste input "poact_InobCzz5yyIS"
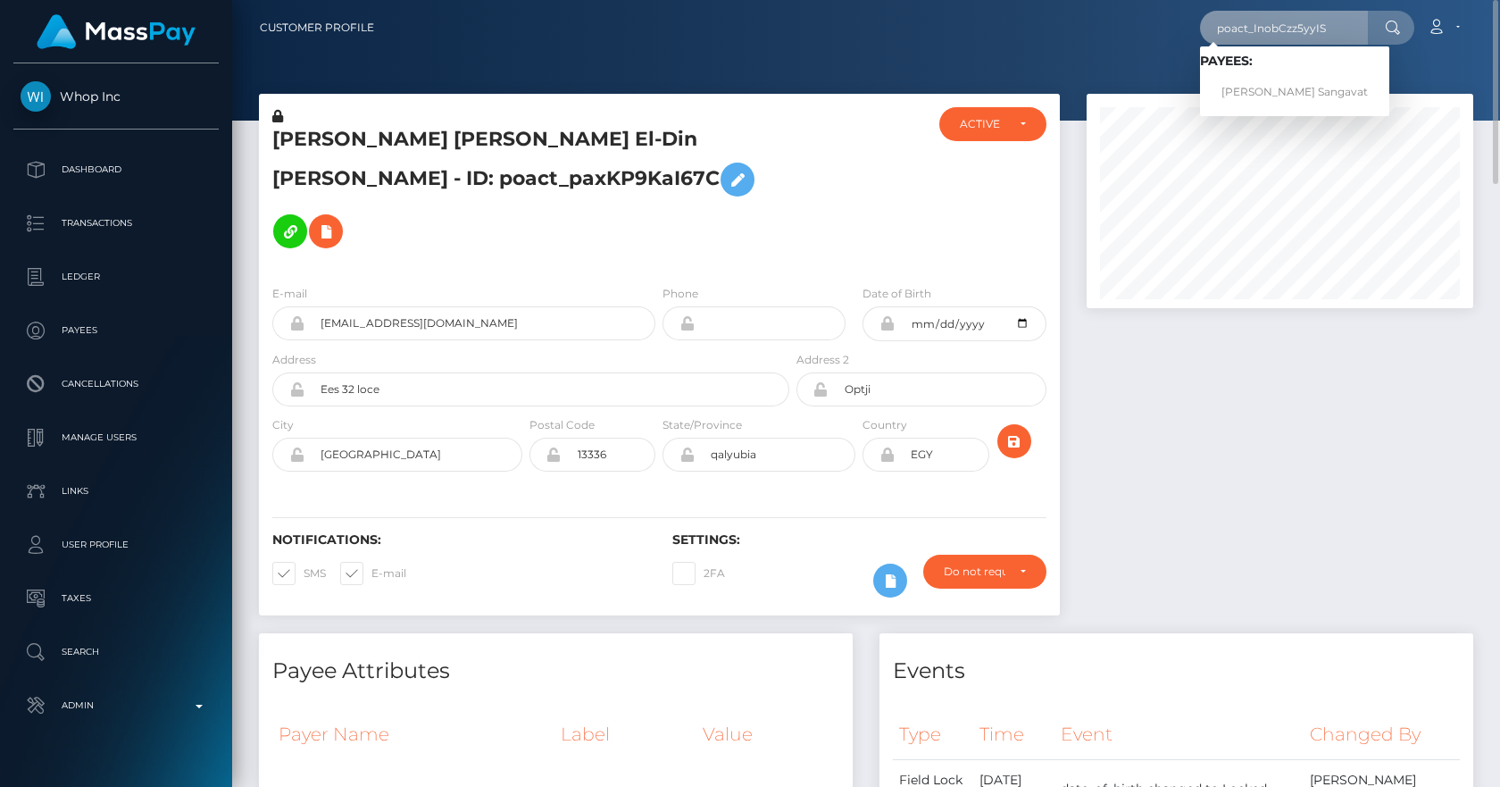
click at [1273, 28] on input "poact_InobCzz5yyIS" at bounding box center [1284, 28] width 168 height 34
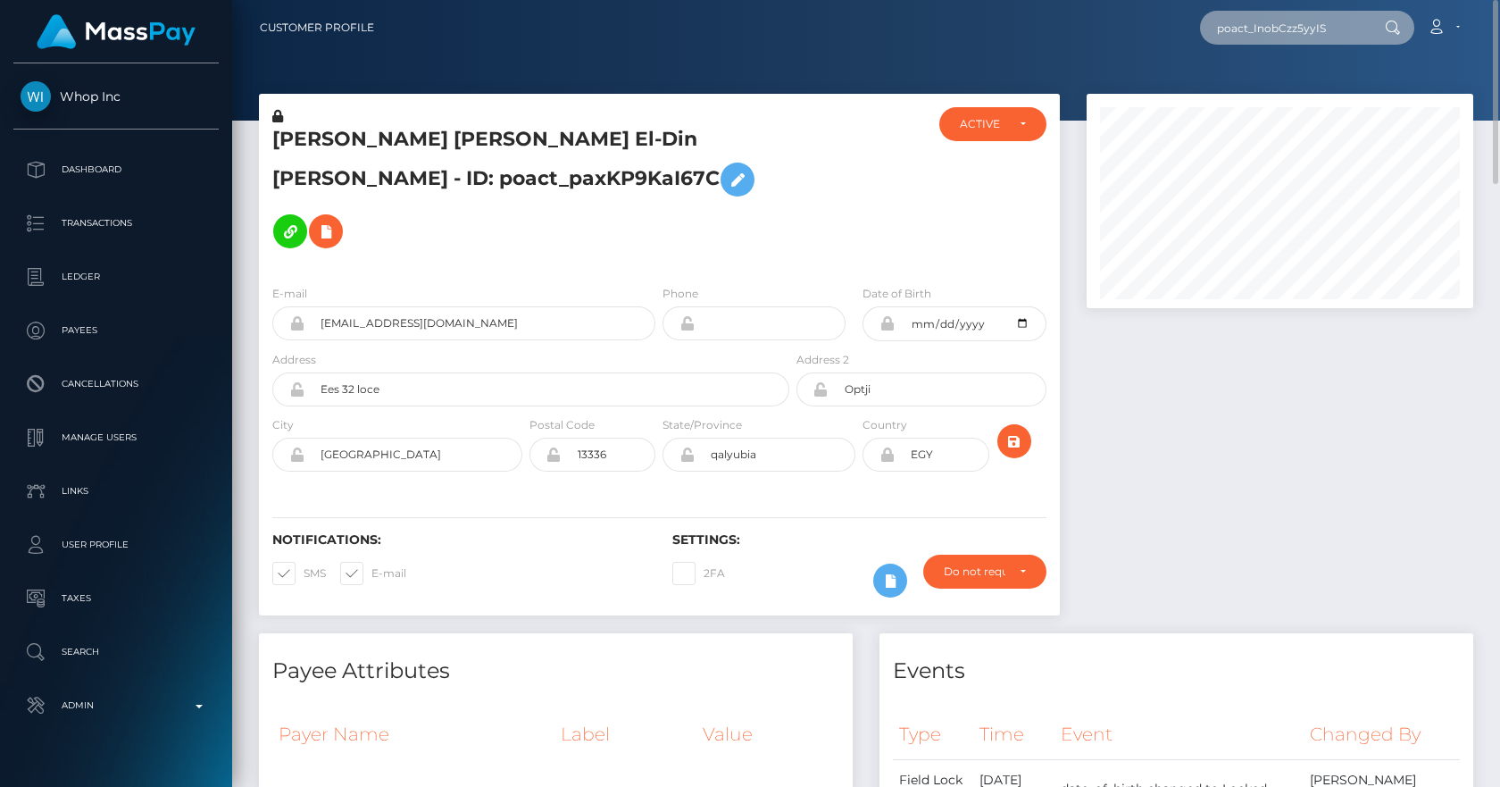
click at [1273, 28] on input "poact_InobCzz5yyIS" at bounding box center [1284, 28] width 168 height 34
paste input "8TsvsCHQvYe3"
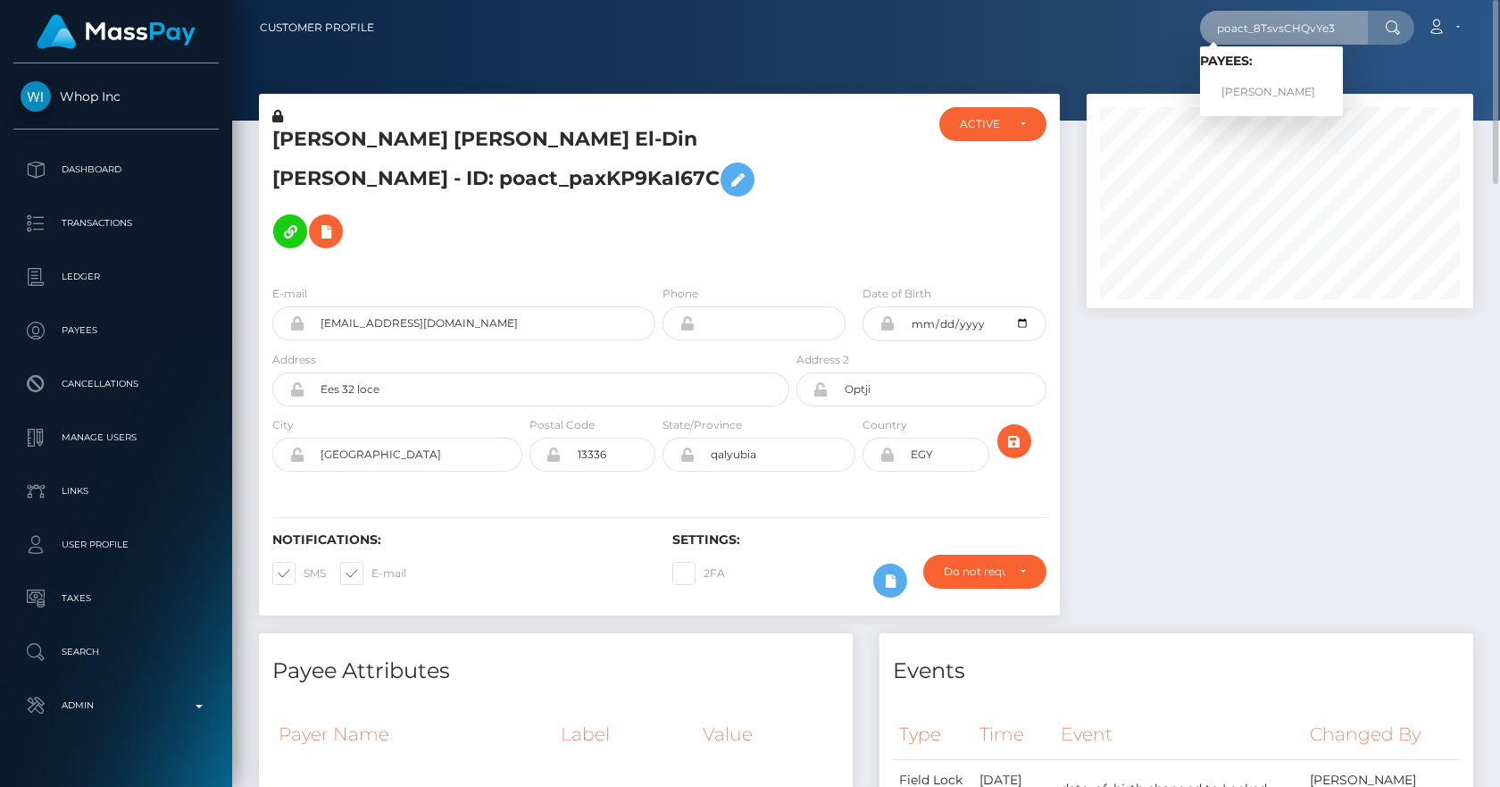
click at [1265, 22] on input "poact_8TsvsCHQvYe3" at bounding box center [1284, 28] width 168 height 34
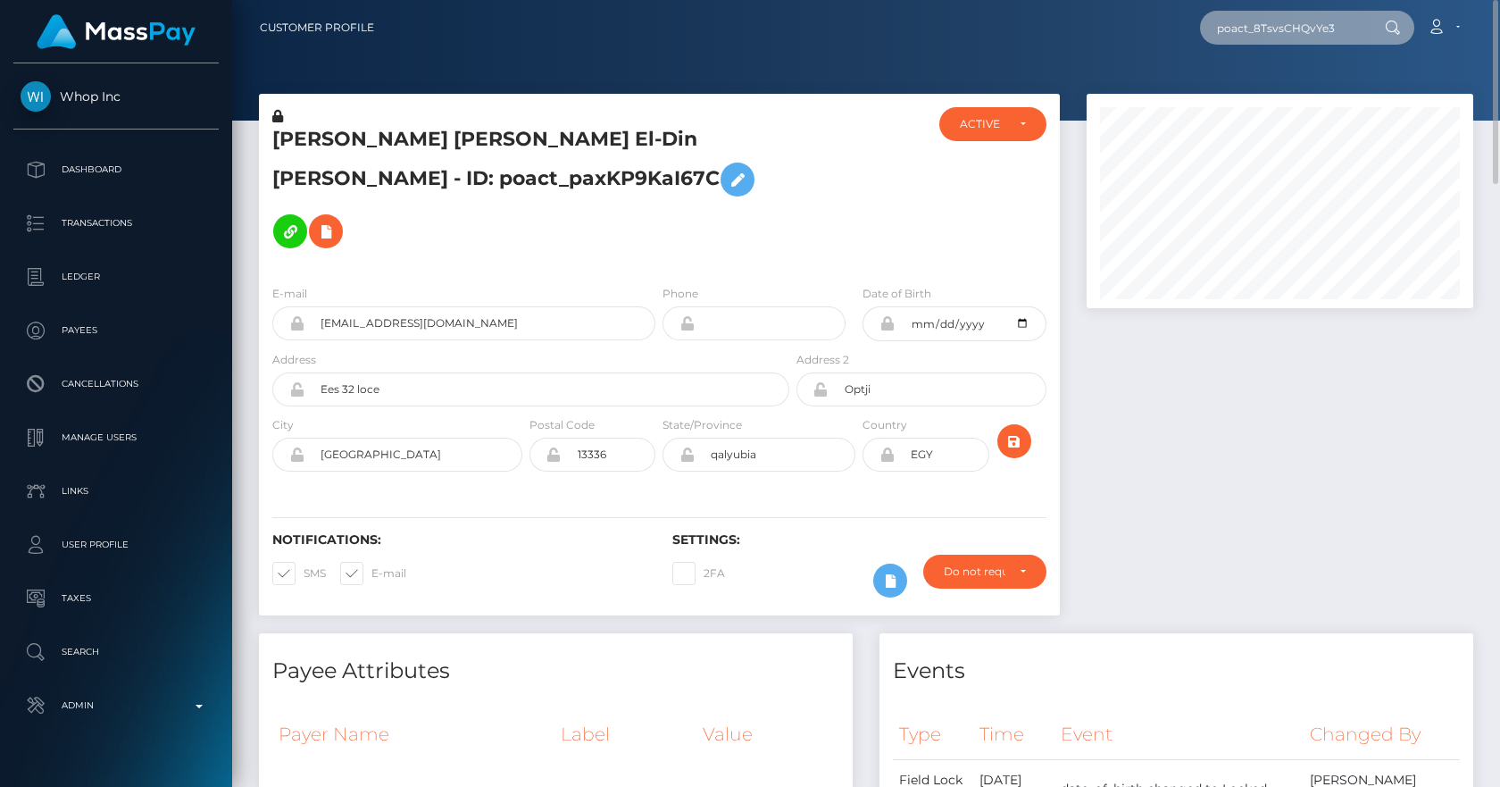
click at [1265, 22] on input "poact_8TsvsCHQvYe3" at bounding box center [1284, 28] width 168 height 34
paste input "TUinOhHNaJoM"
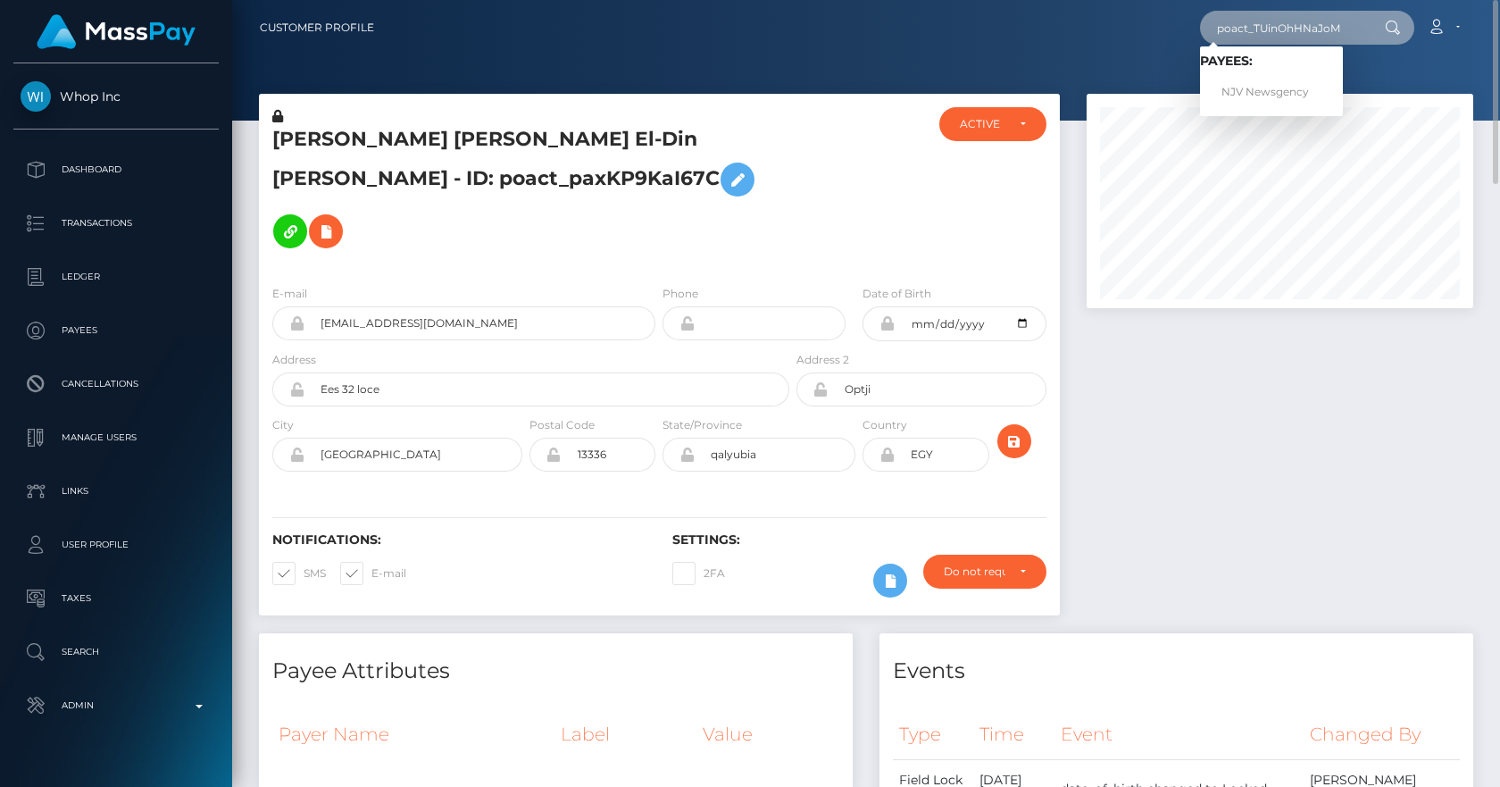
click at [1266, 38] on input "poact_TUinOhHNaJoM" at bounding box center [1284, 28] width 168 height 34
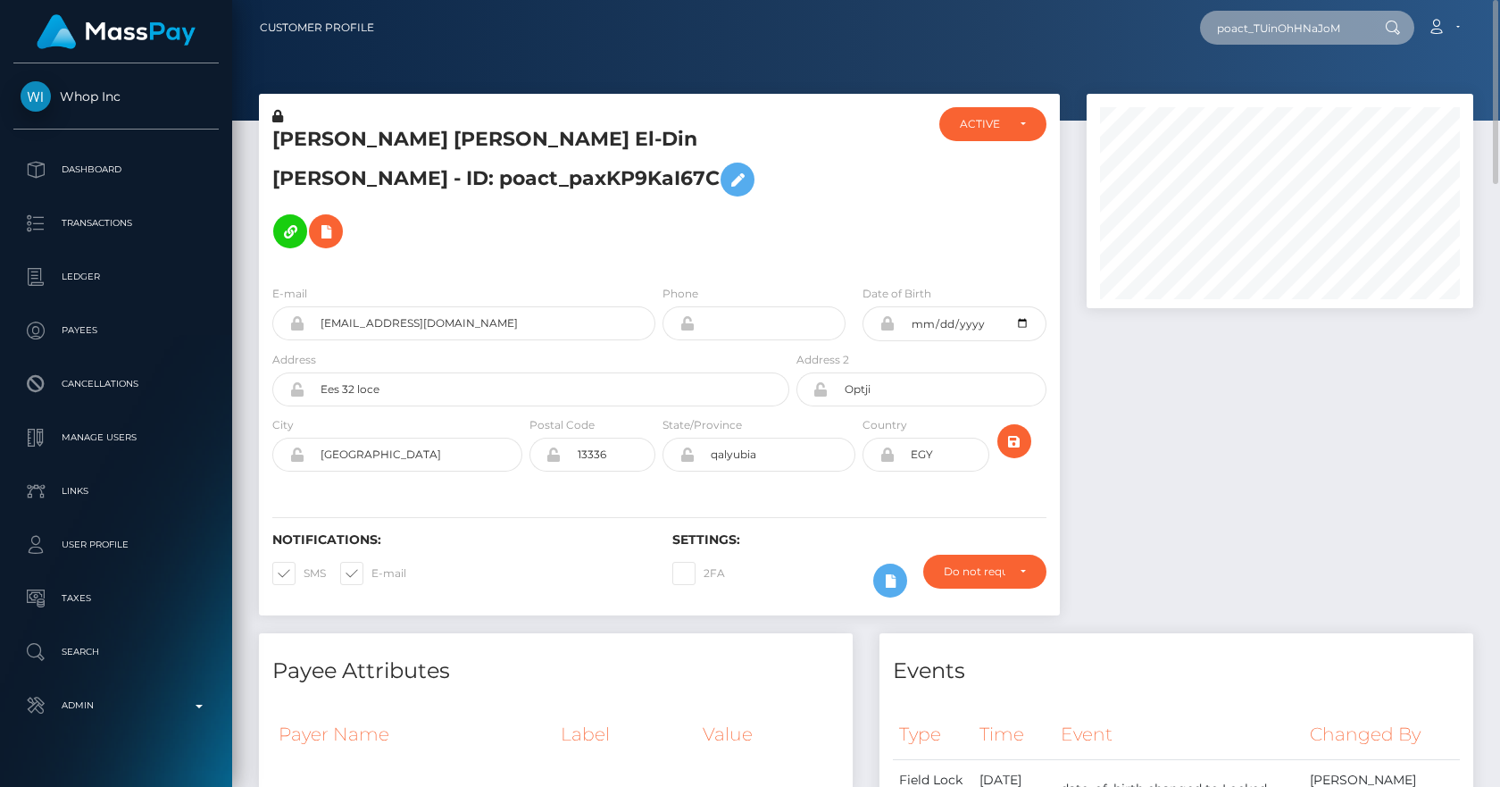
click at [1266, 38] on input "poact_TUinOhHNaJoM" at bounding box center [1284, 28] width 168 height 34
paste input "JhM4zic4mS7l"
type input "poact_JhM4zic4mS7l"
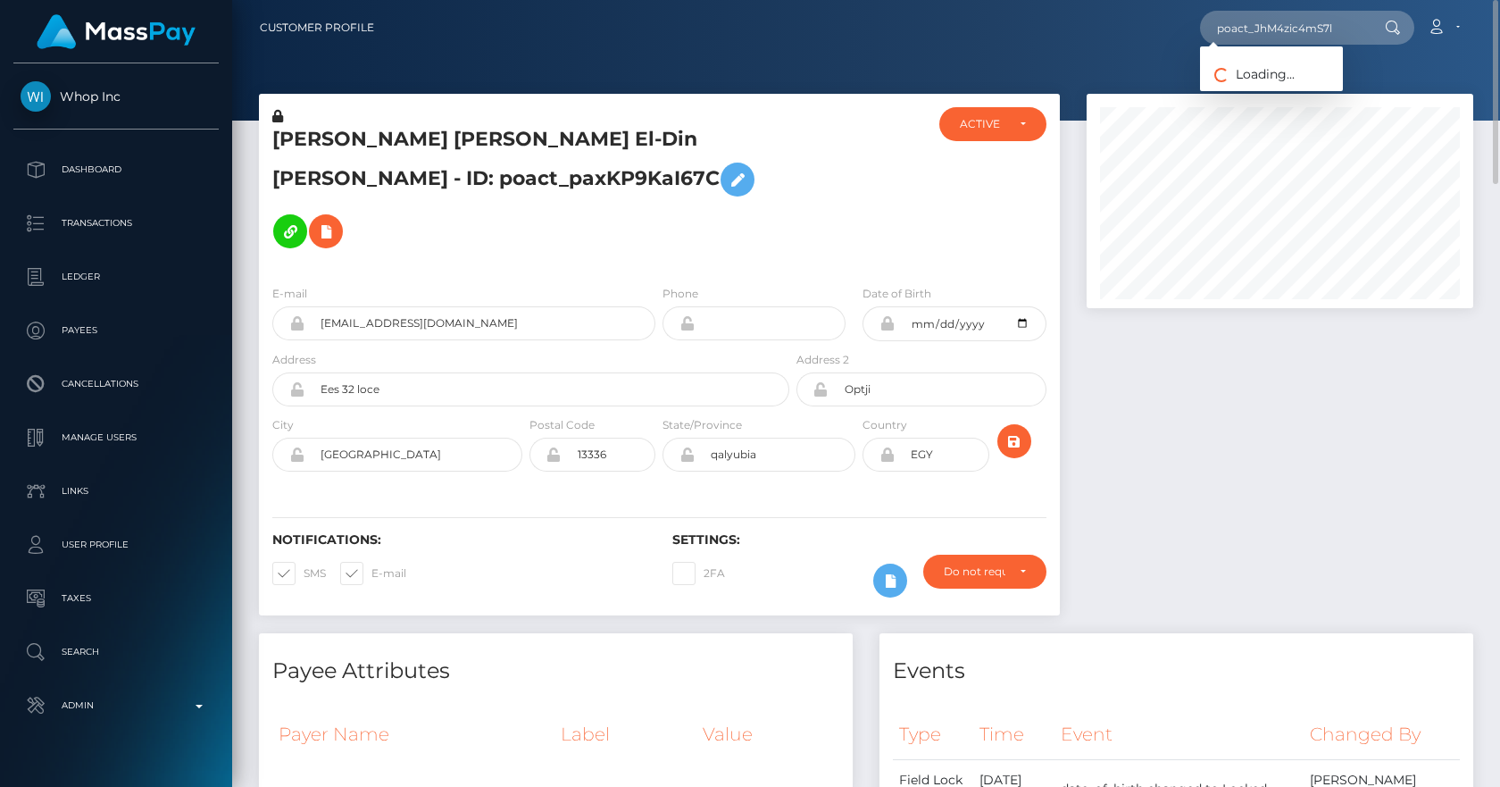
click at [886, 46] on nav "Customer Profile poact_JhM4zic4mS7l Loading... Loading... Payees: NJV Newsgency…" at bounding box center [866, 27] width 1268 height 55
click at [1340, 21] on input "poact_JhM4zic4mS7l" at bounding box center [1284, 28] width 168 height 34
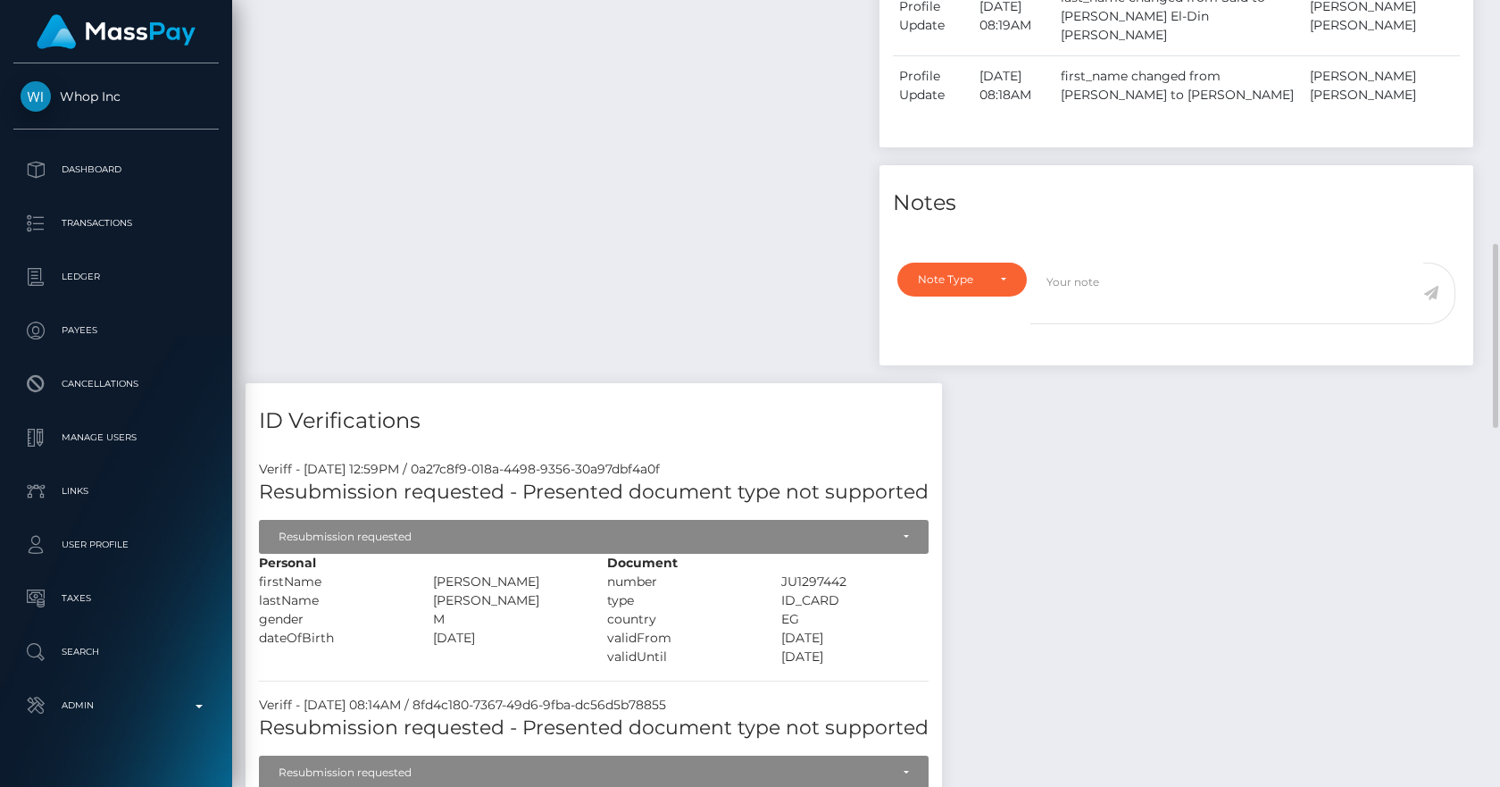
scroll to position [1456, 0]
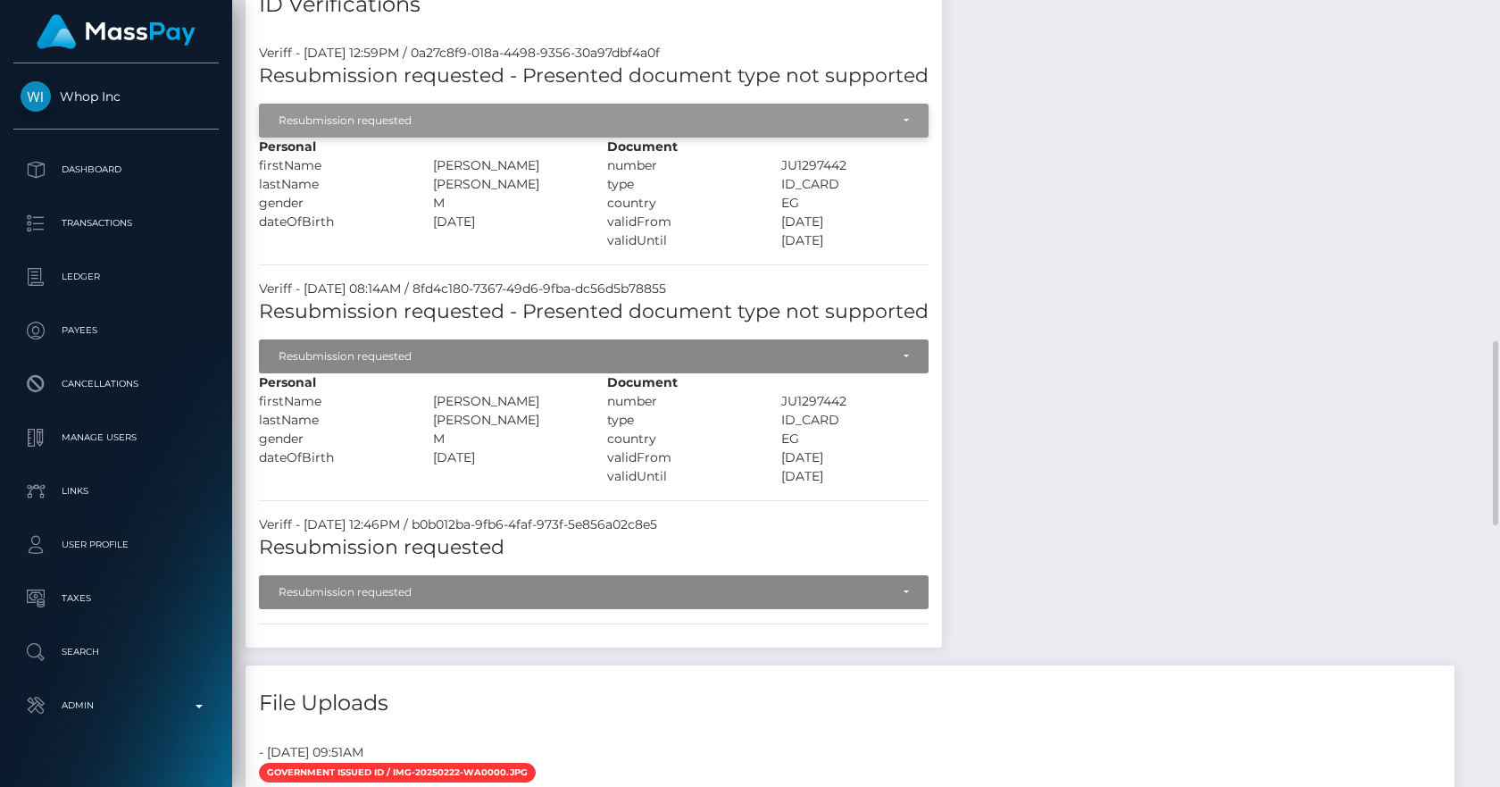
click at [436, 110] on div "Resubmission requested" at bounding box center [594, 121] width 670 height 34
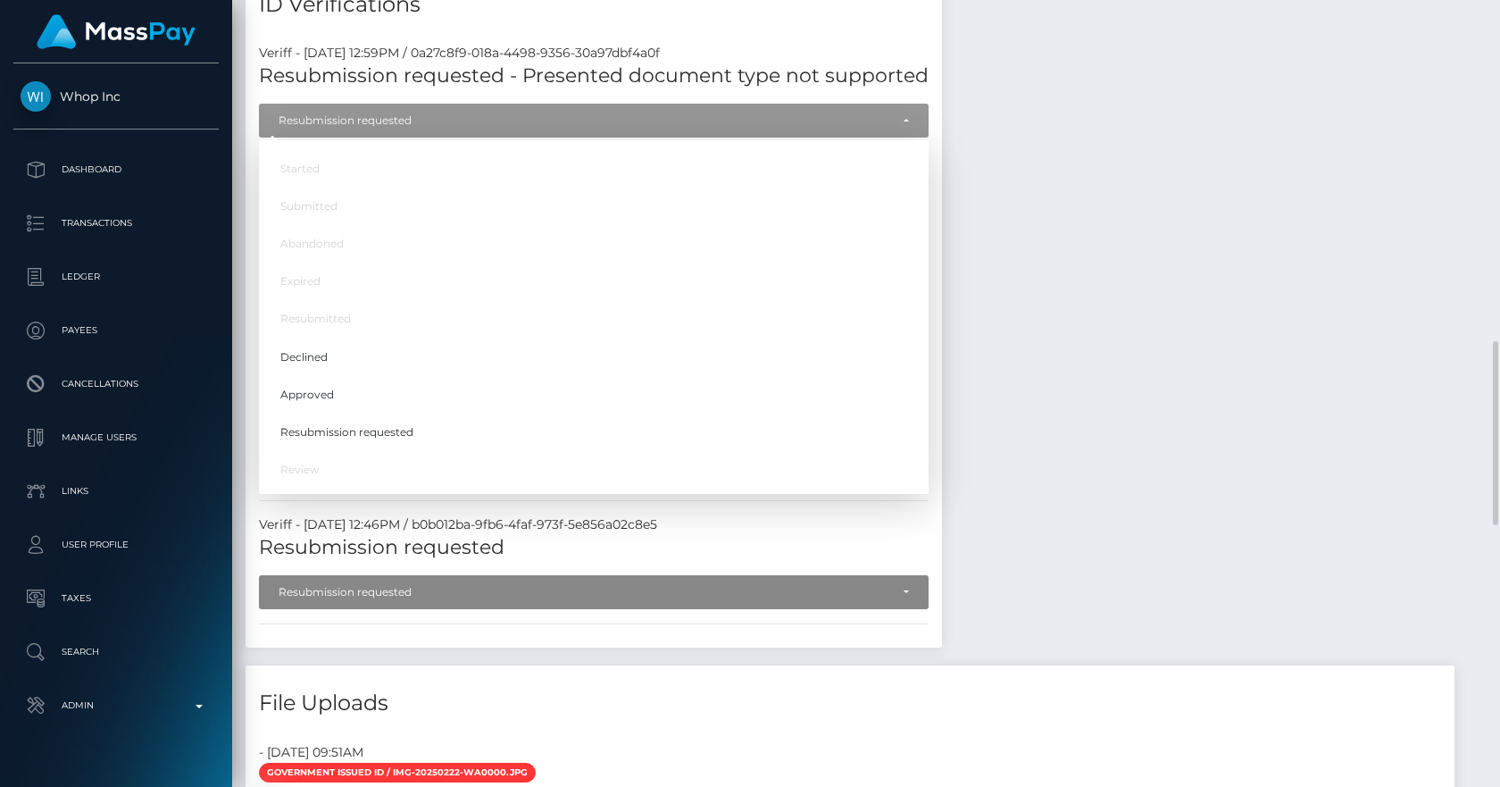
click at [1012, 427] on div "Payee Attributes Payer Name Label Value Notes" at bounding box center [866, 203] width 1241 height 2053
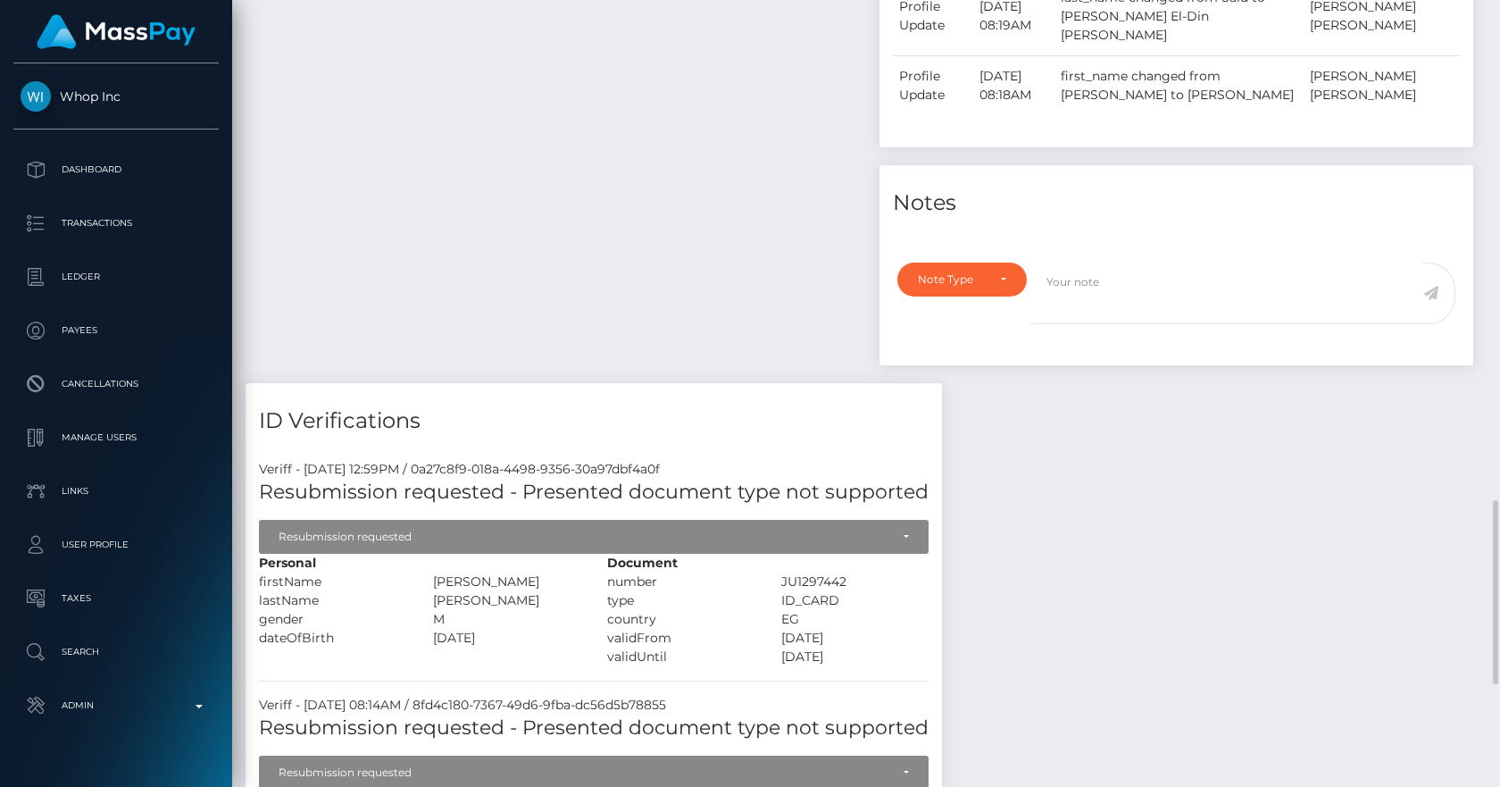
scroll to position [1248, 0]
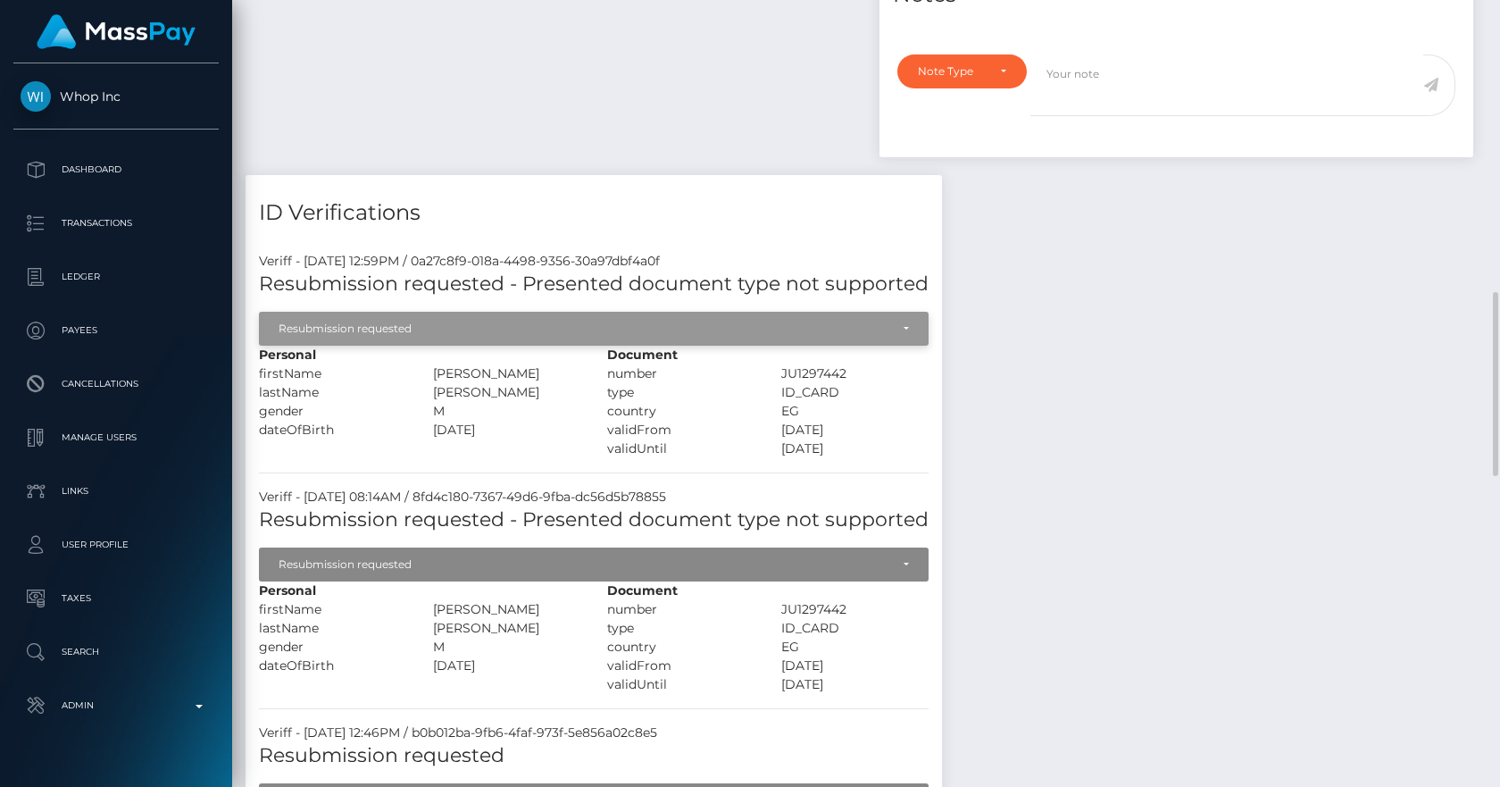
click at [369, 312] on div "Resubmission requested" at bounding box center [594, 329] width 670 height 34
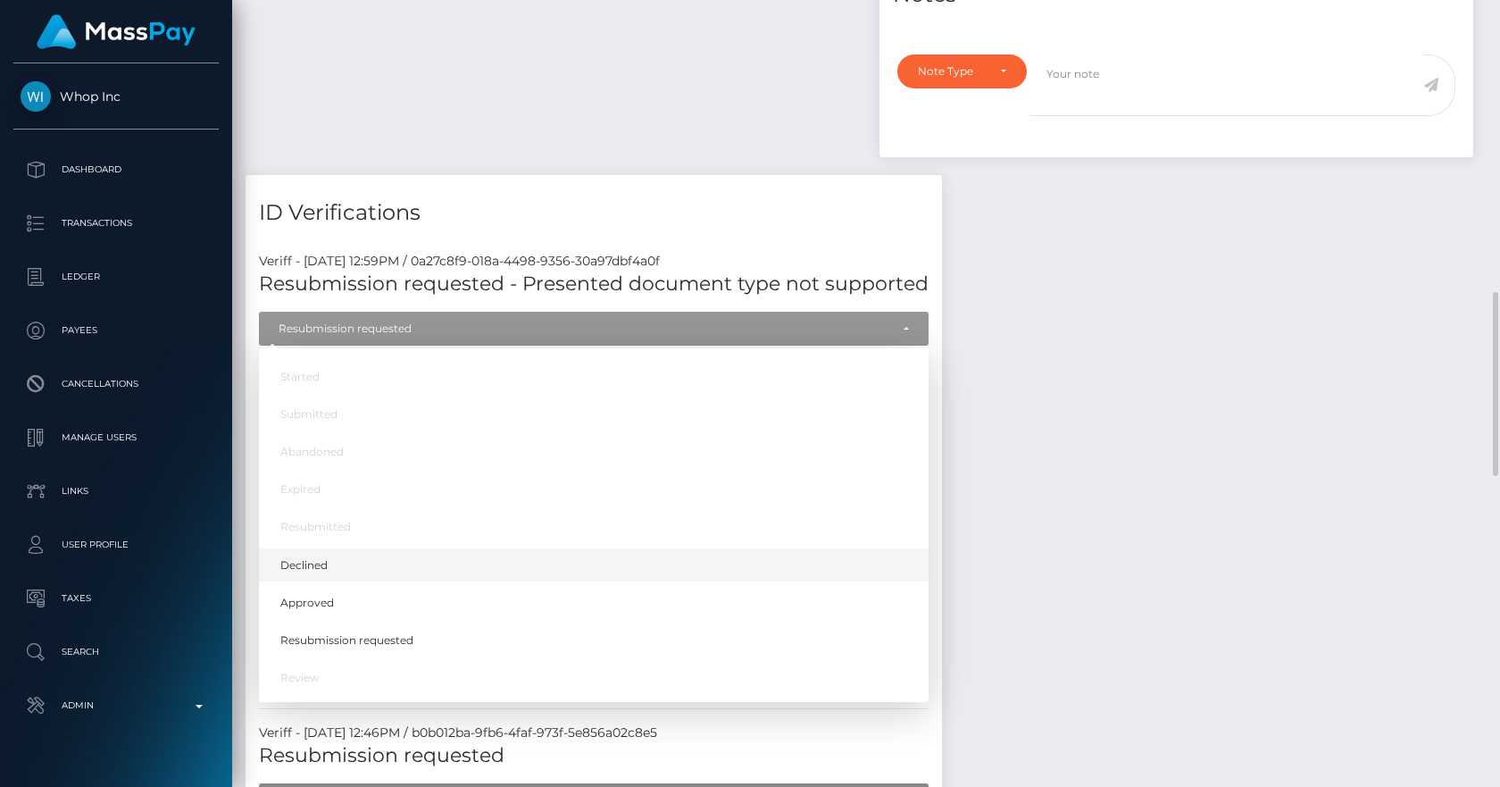
click at [313, 557] on span "Declined" at bounding box center [303, 565] width 47 height 16
select select "Declined"
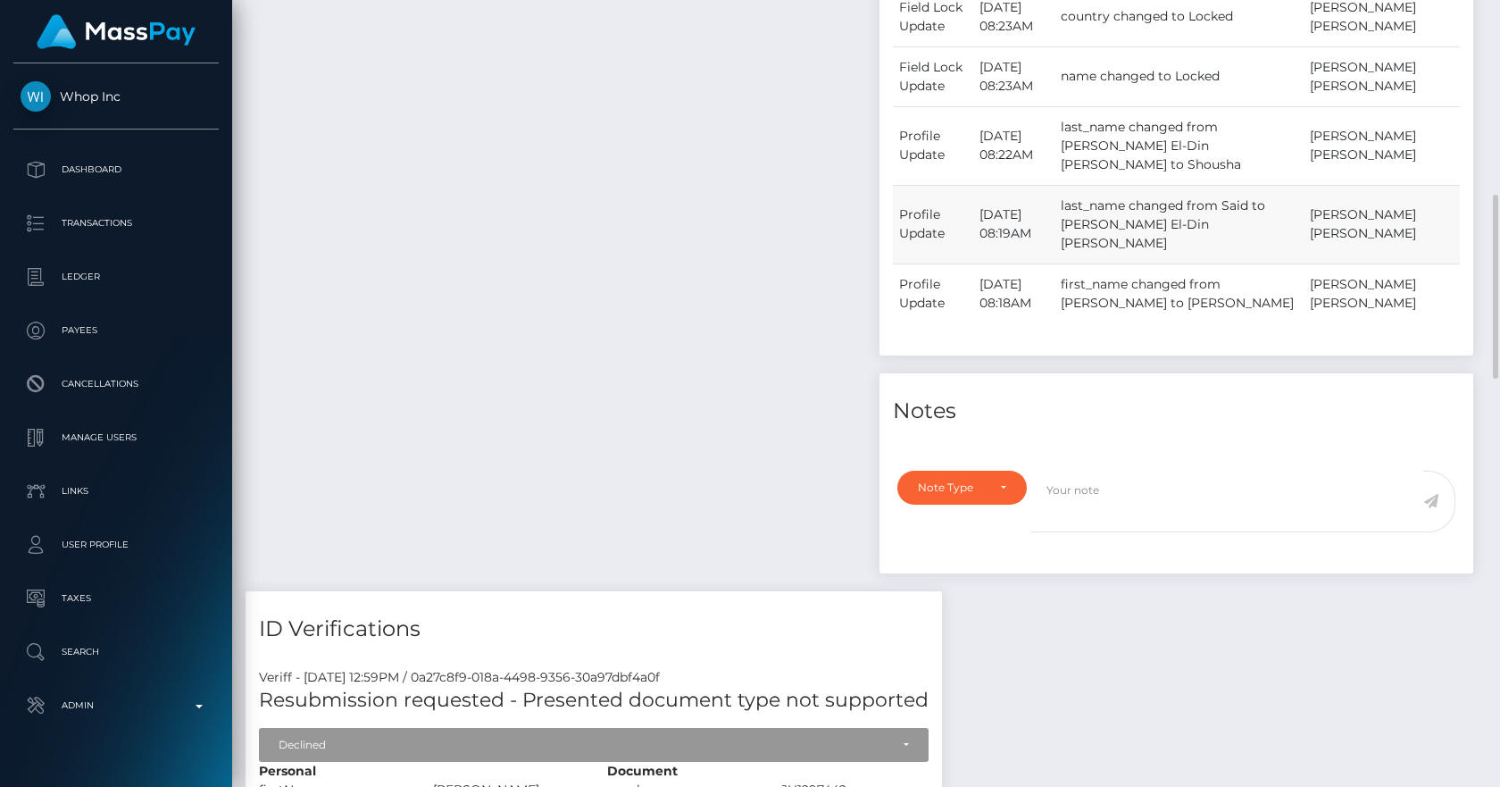
scroll to position [208, 0]
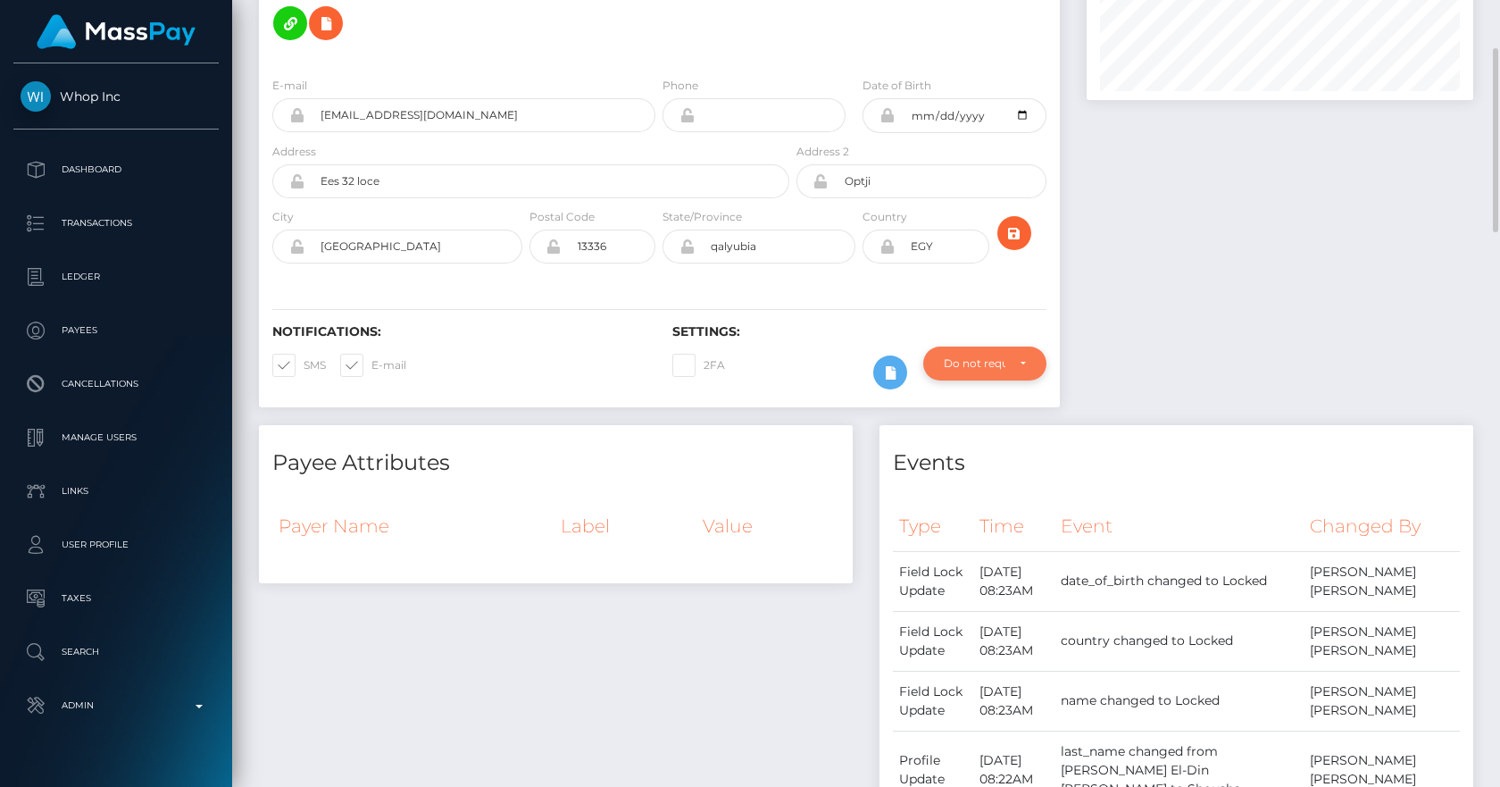
click at [1031, 346] on div "Do not require" at bounding box center [984, 363] width 123 height 34
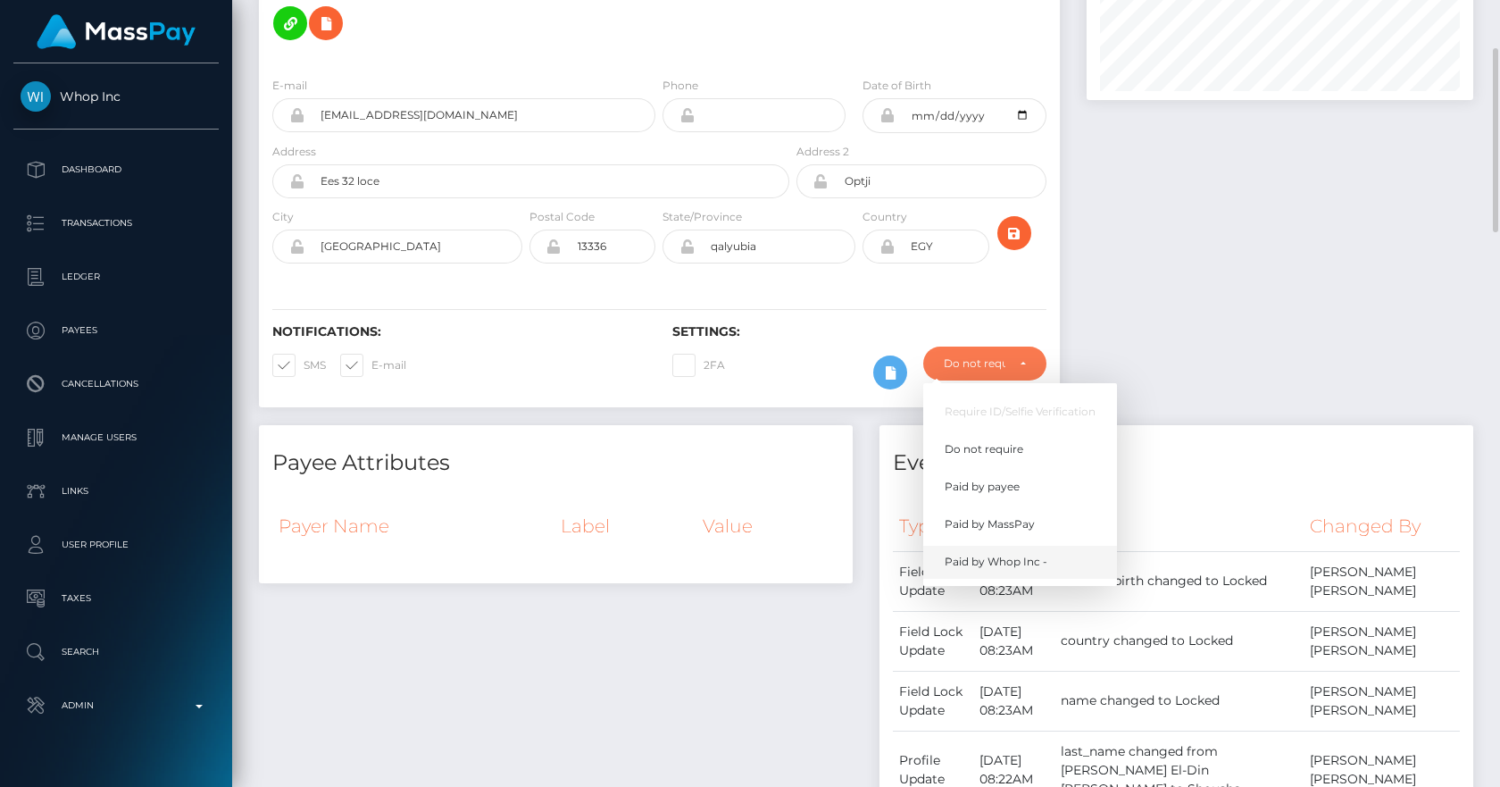
click at [1006, 546] on link "Paid by Whop Inc -" at bounding box center [1020, 562] width 194 height 33
select select "338"
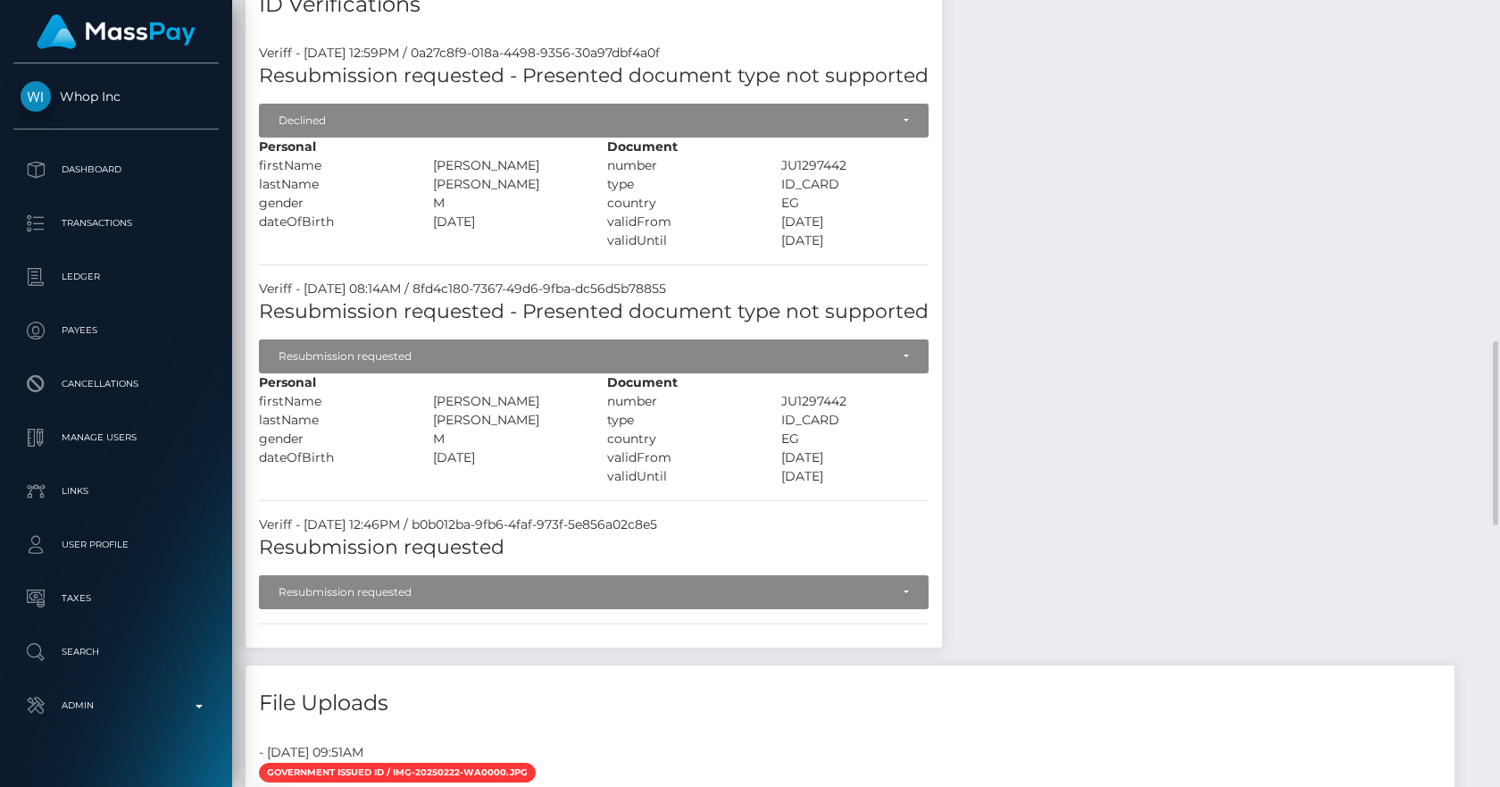
scroll to position [1248, 0]
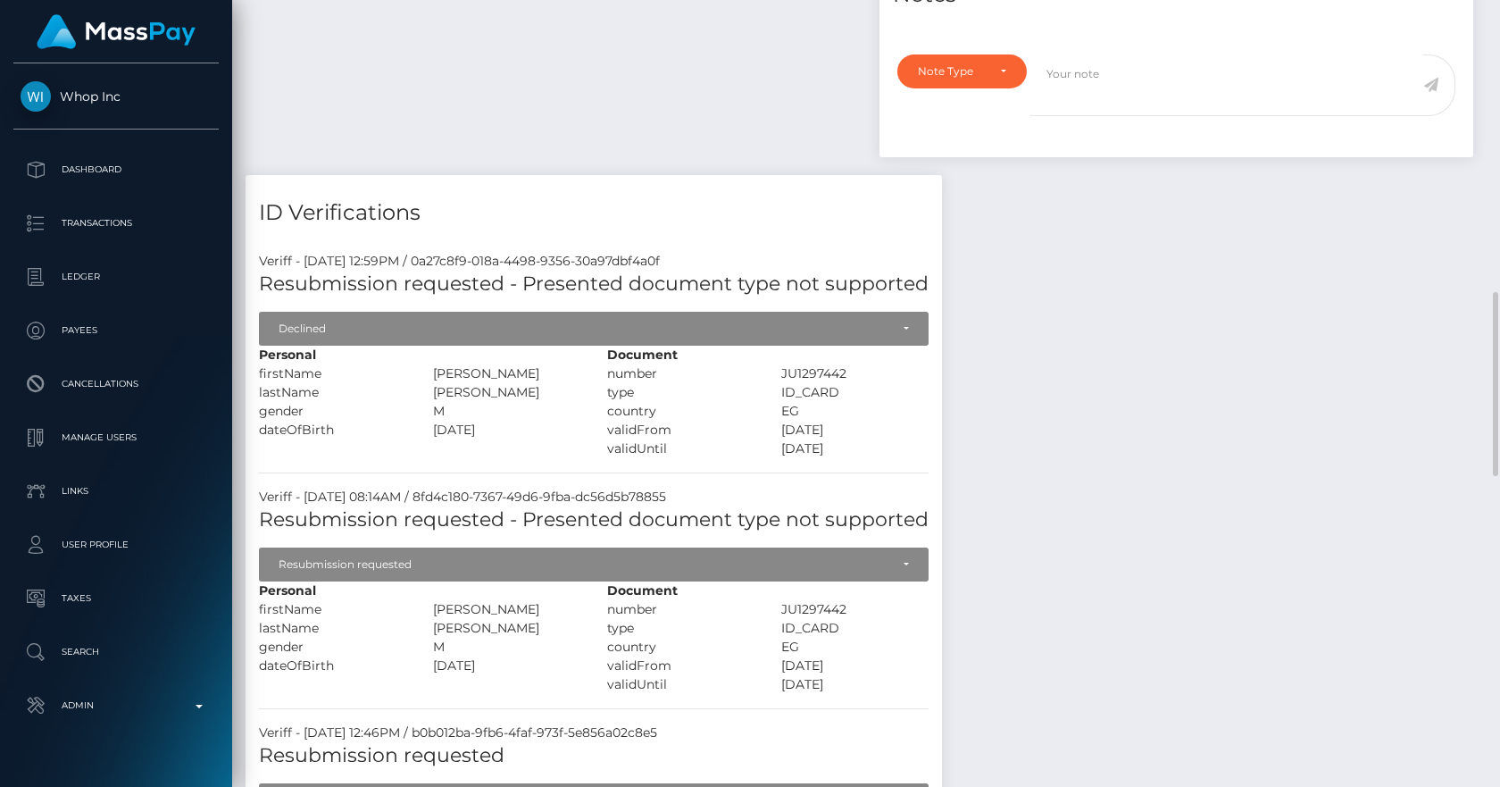
drag, startPoint x: 618, startPoint y: 119, endPoint x: 563, endPoint y: 98, distance: 59.0
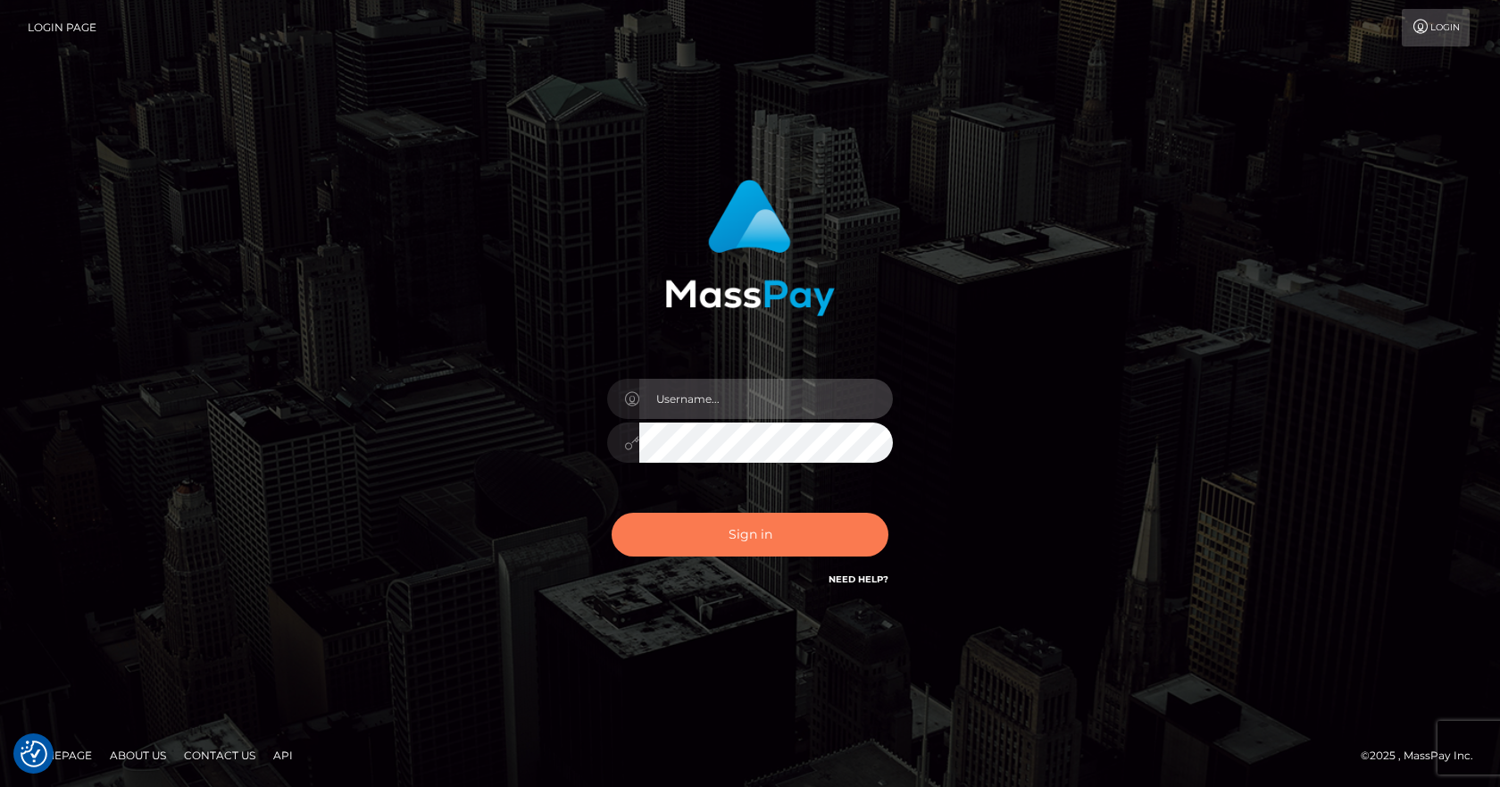
type input "[PERSON_NAME]"
click at [726, 524] on button "Sign in" at bounding box center [750, 535] width 277 height 44
